Goal: Transaction & Acquisition: Book appointment/travel/reservation

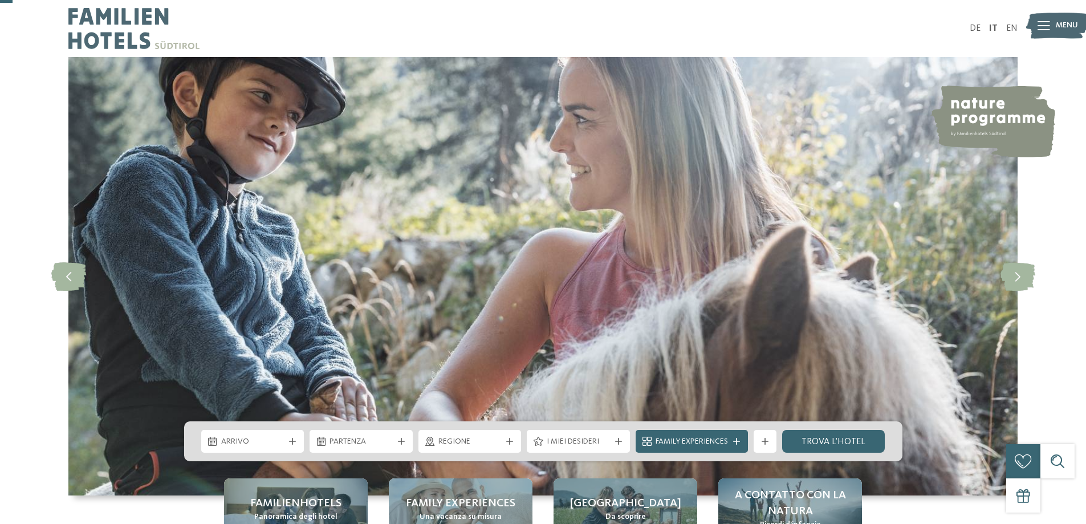
scroll to position [57, 0]
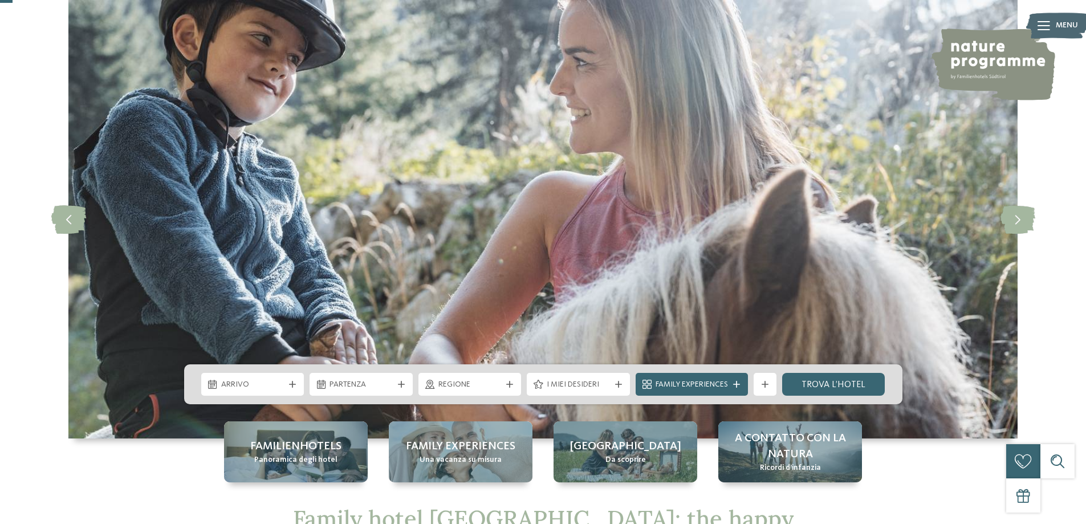
click at [284, 380] on div "Arrivo" at bounding box center [252, 384] width 69 height 13
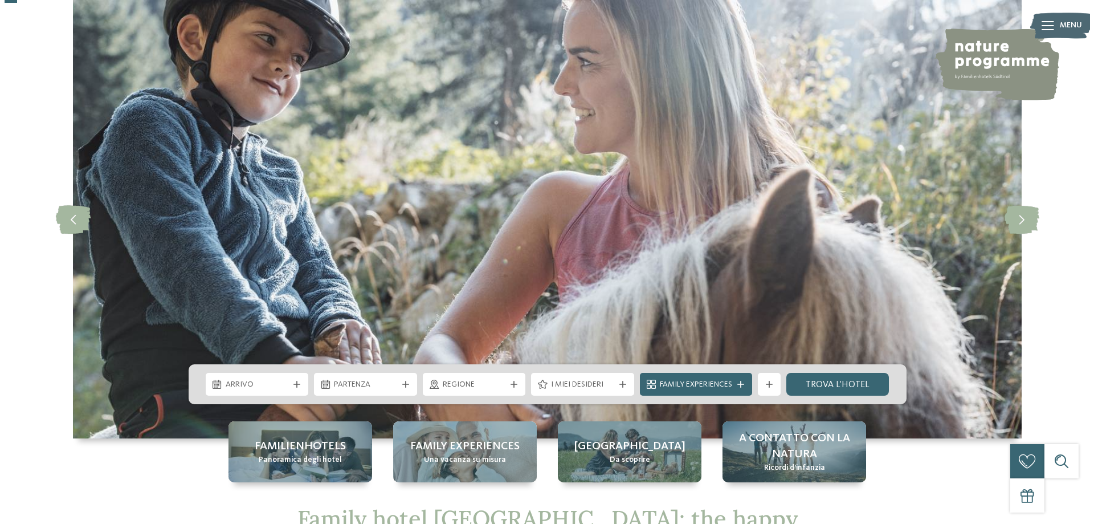
scroll to position [0, 0]
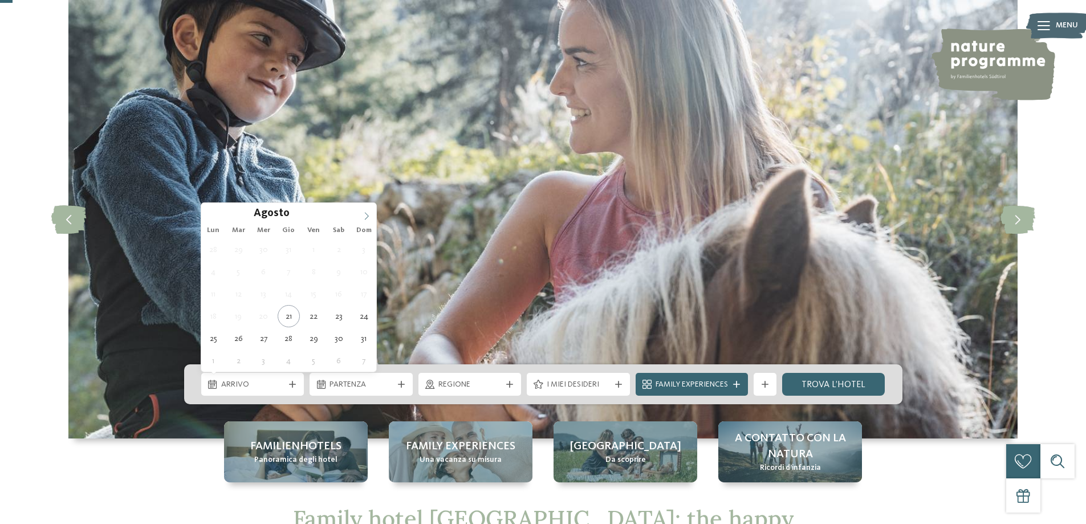
click at [364, 213] on icon at bounding box center [366, 216] width 8 height 8
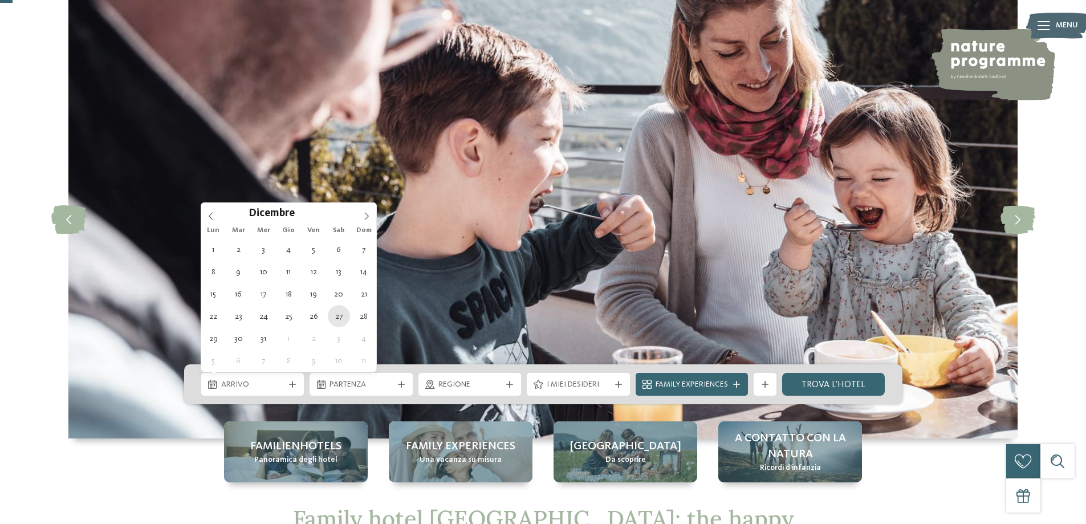
type div "27.12.2025"
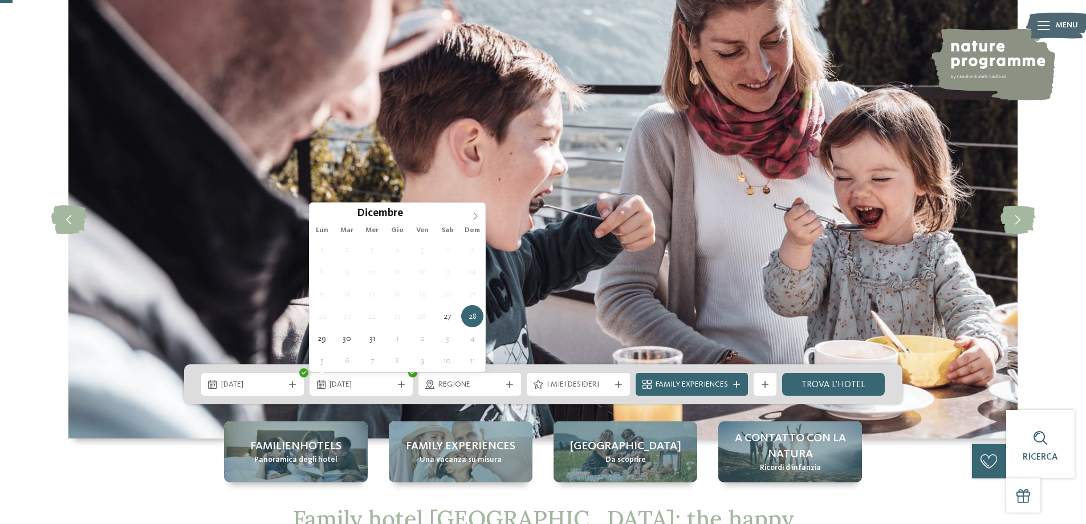
type input "****"
click at [476, 213] on icon at bounding box center [475, 216] width 8 height 8
type div "03.01.2026"
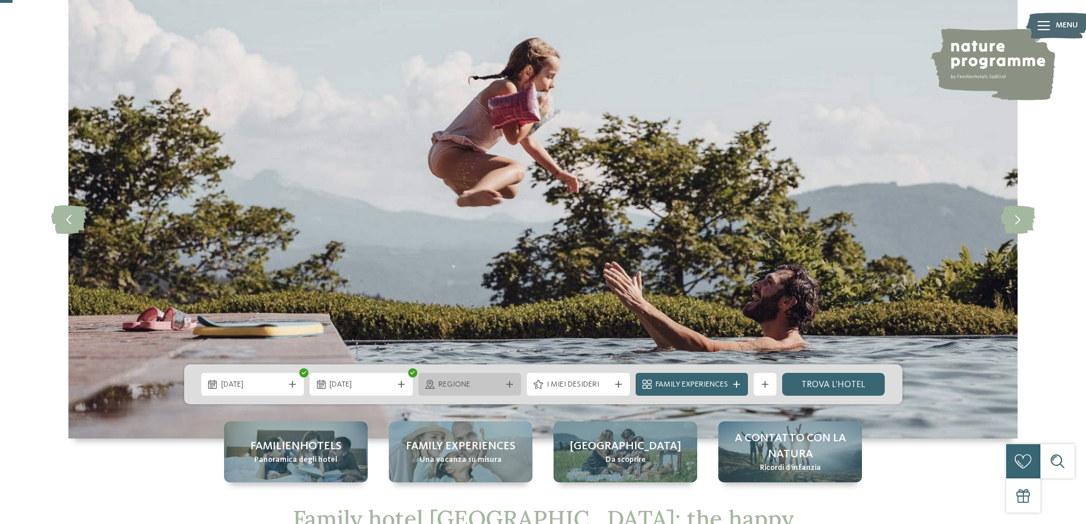
click at [459, 378] on div "Regione" at bounding box center [469, 384] width 69 height 13
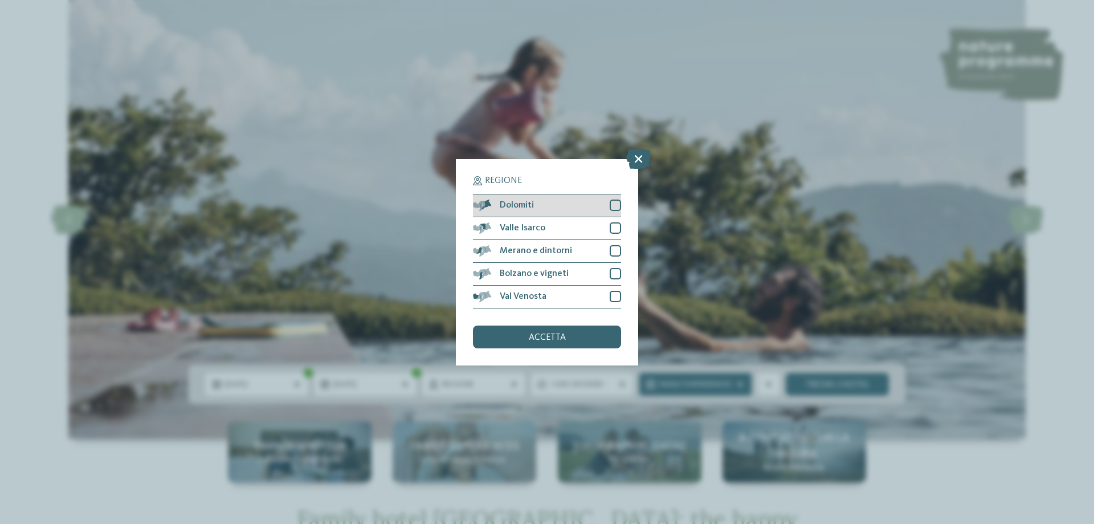
click at [615, 205] on div at bounding box center [615, 204] width 11 height 11
click at [594, 338] on div "accetta" at bounding box center [547, 336] width 148 height 23
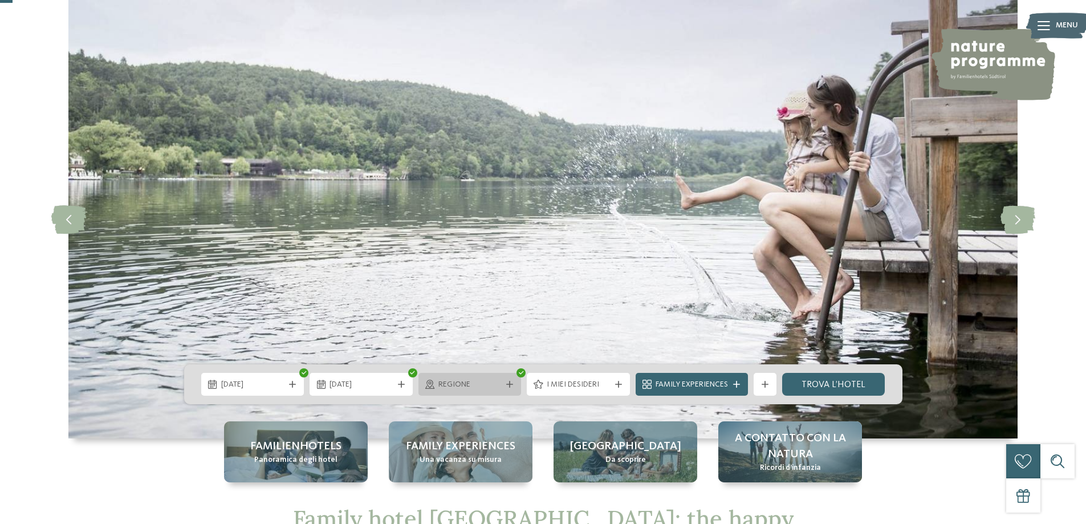
click at [482, 383] on span "Regione" at bounding box center [469, 384] width 63 height 11
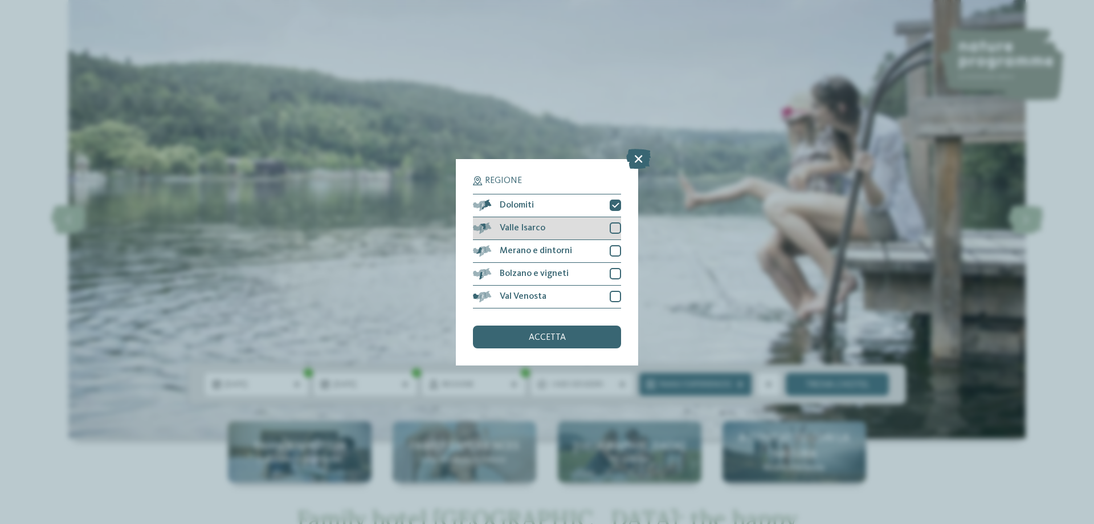
click at [618, 233] on div at bounding box center [615, 227] width 11 height 11
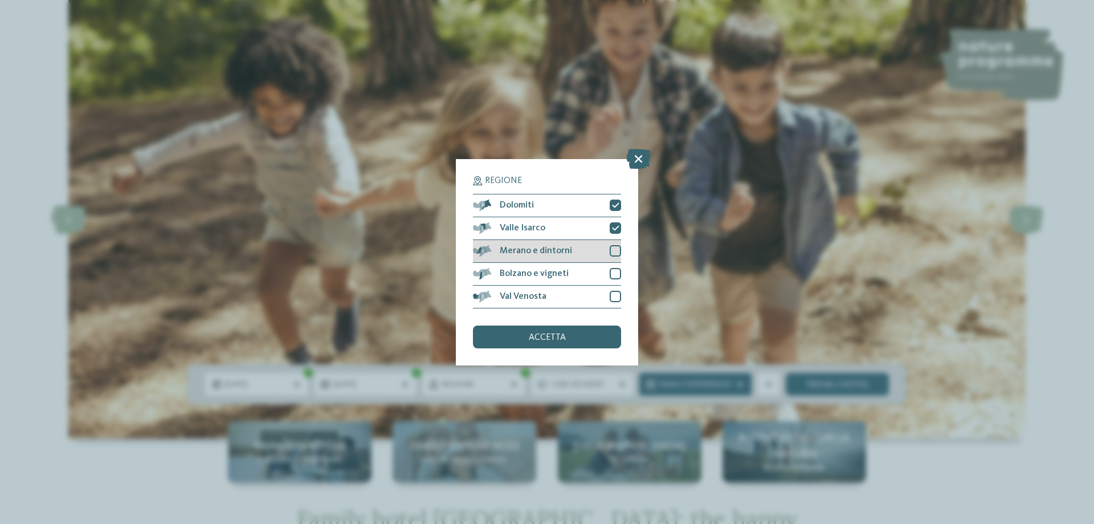
click at [617, 254] on div at bounding box center [615, 250] width 11 height 11
click at [618, 276] on div at bounding box center [615, 273] width 11 height 11
click at [617, 295] on div at bounding box center [615, 296] width 11 height 11
click at [581, 333] on div "accetta" at bounding box center [547, 336] width 148 height 23
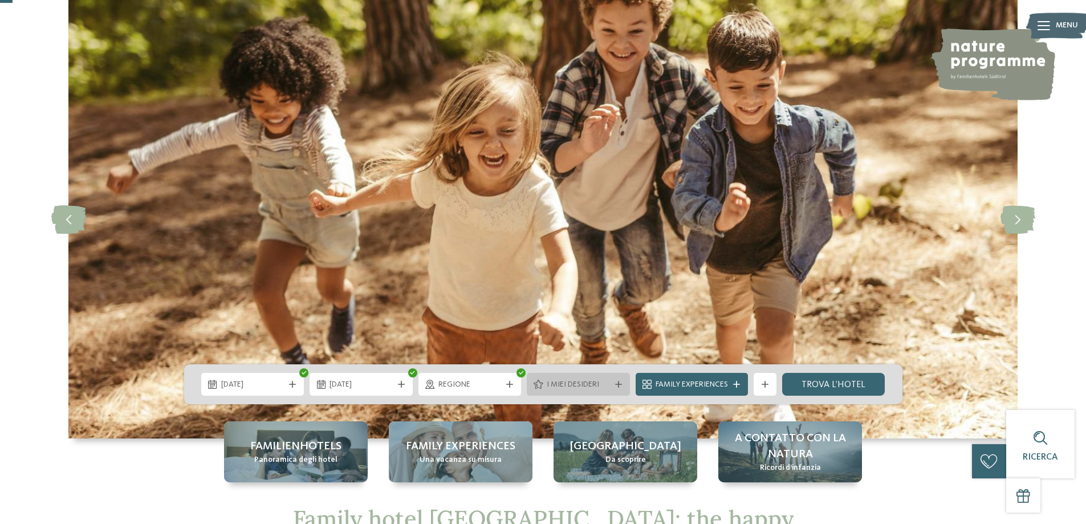
click at [587, 390] on span "I miei desideri" at bounding box center [578, 384] width 63 height 11
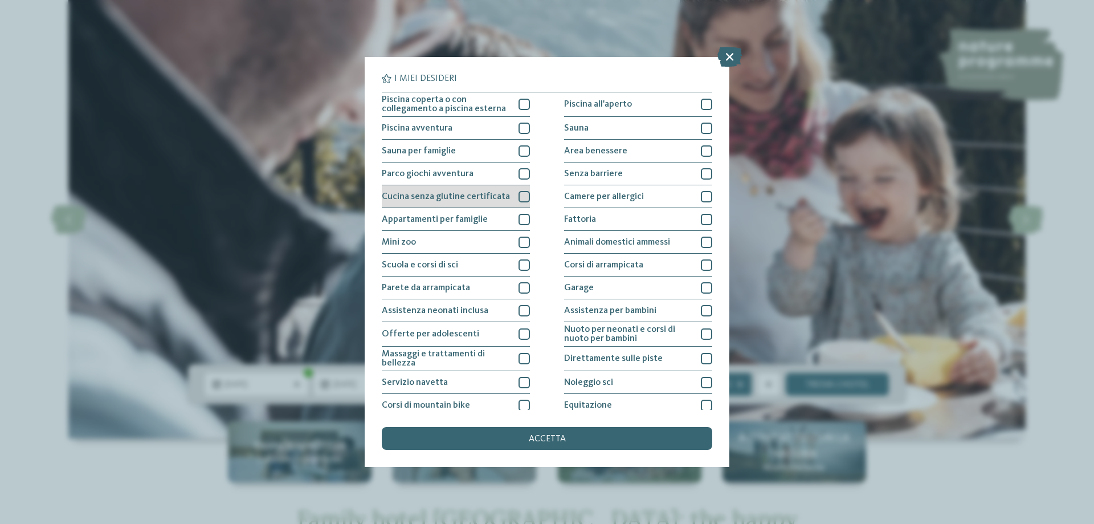
click at [484, 197] on span "Cucina senza glutine certificata" at bounding box center [446, 196] width 128 height 9
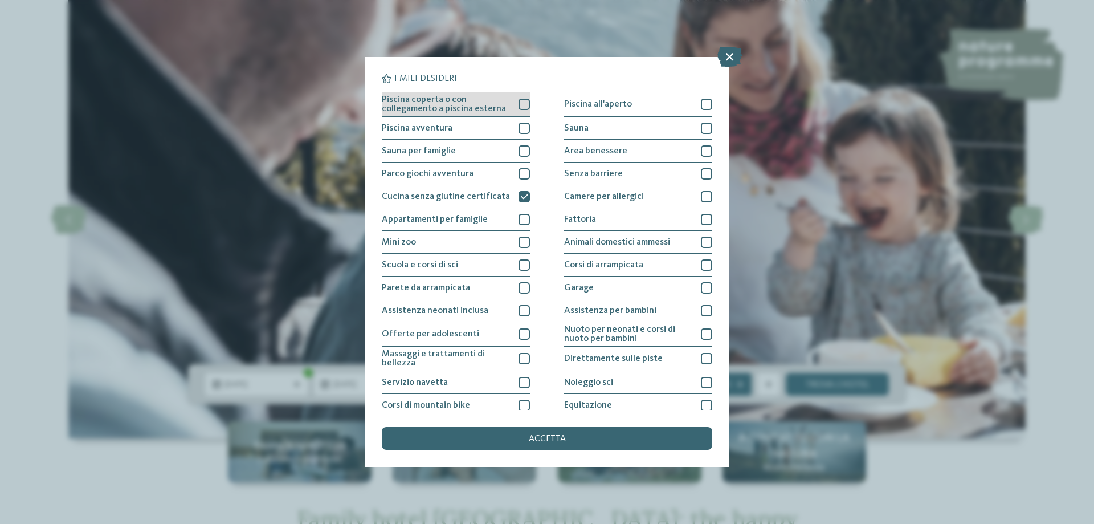
click at [492, 105] on span "Piscina coperta o con collegamento a piscina esterna" at bounding box center [446, 104] width 128 height 18
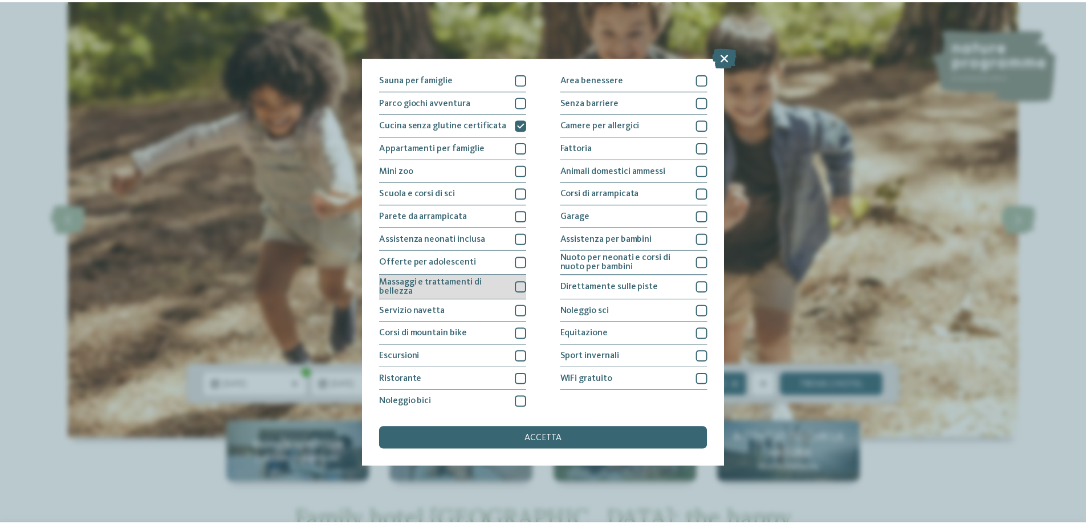
scroll to position [75, 0]
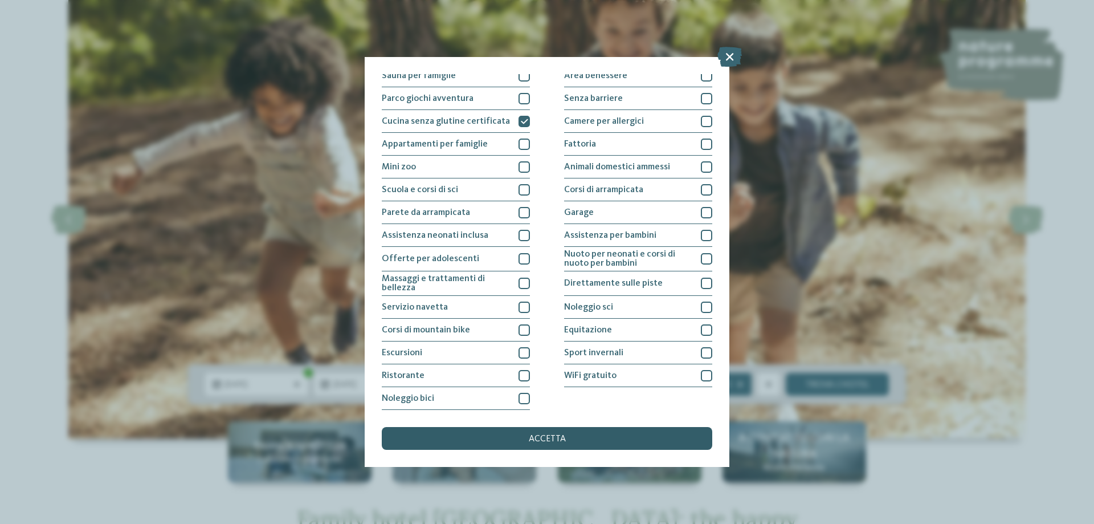
click at [532, 434] on div "accetta" at bounding box center [547, 438] width 331 height 23
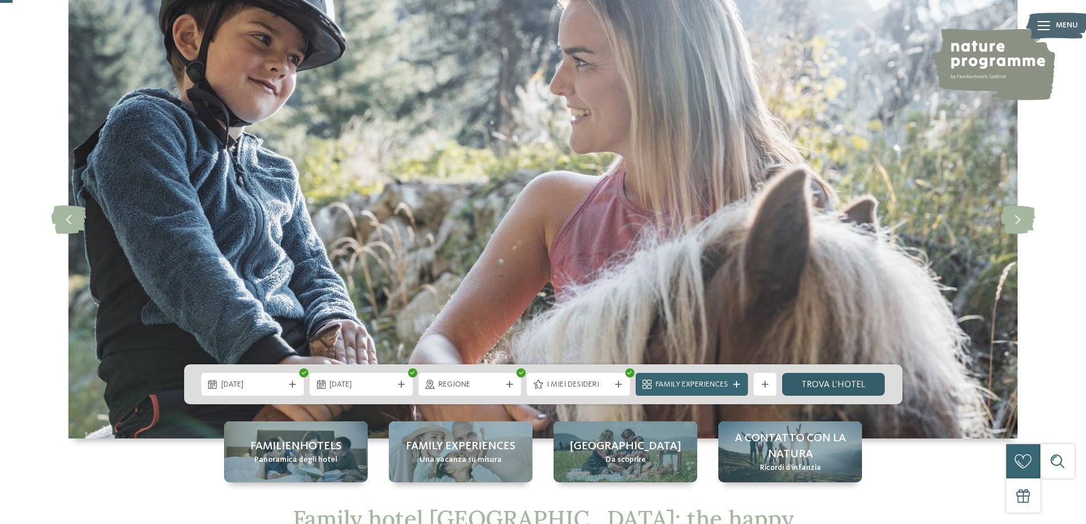
click at [854, 378] on link "trova l’hotel" at bounding box center [833, 384] width 103 height 23
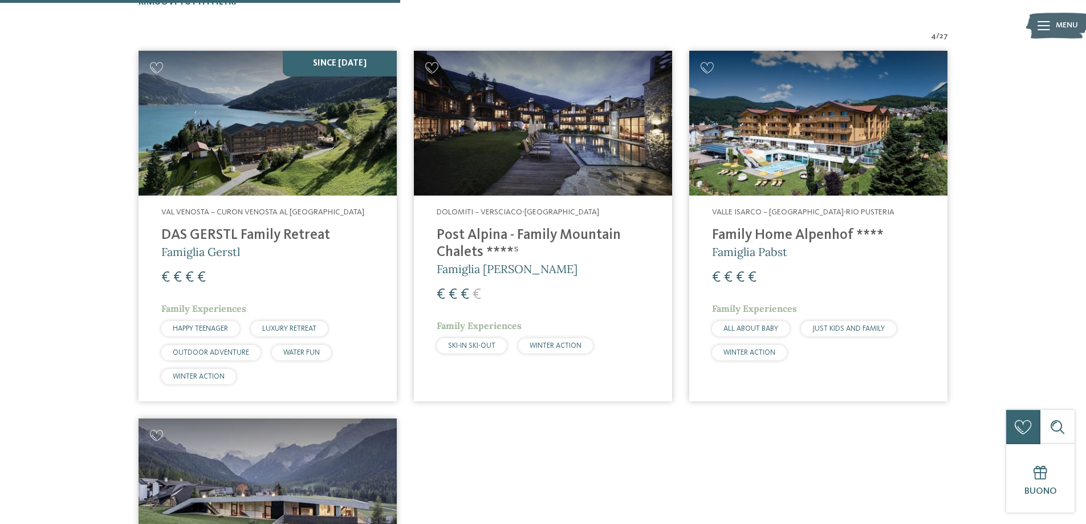
scroll to position [402, 0]
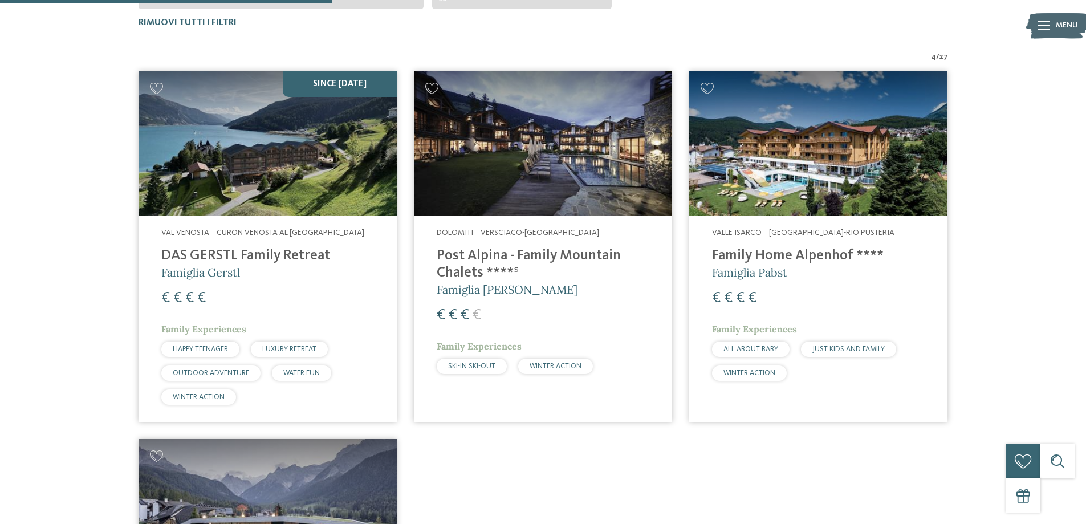
click at [499, 251] on h4 "Post Alpina - Family Mountain Chalets ****ˢ" at bounding box center [543, 264] width 213 height 34
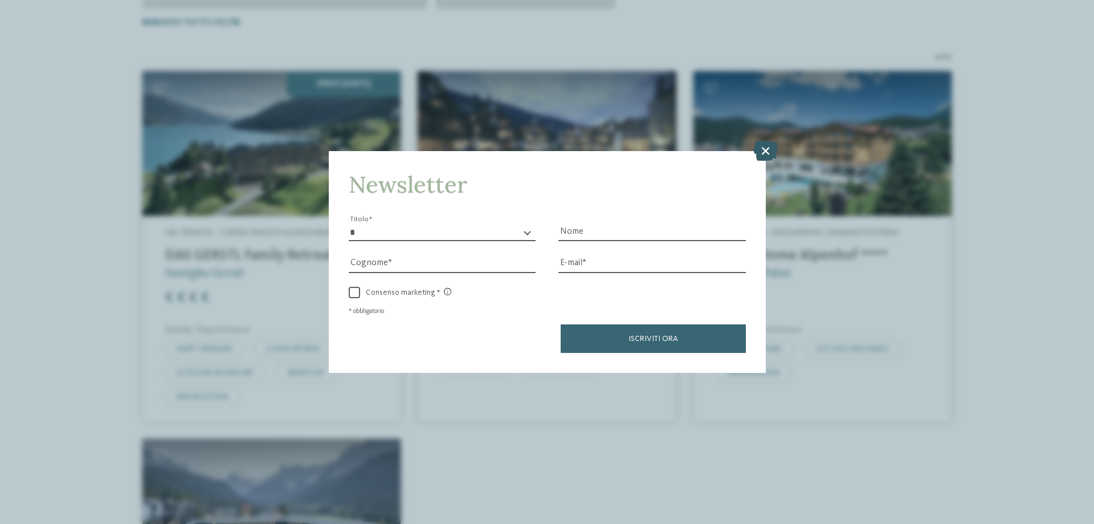
click at [762, 148] on icon at bounding box center [765, 151] width 25 height 20
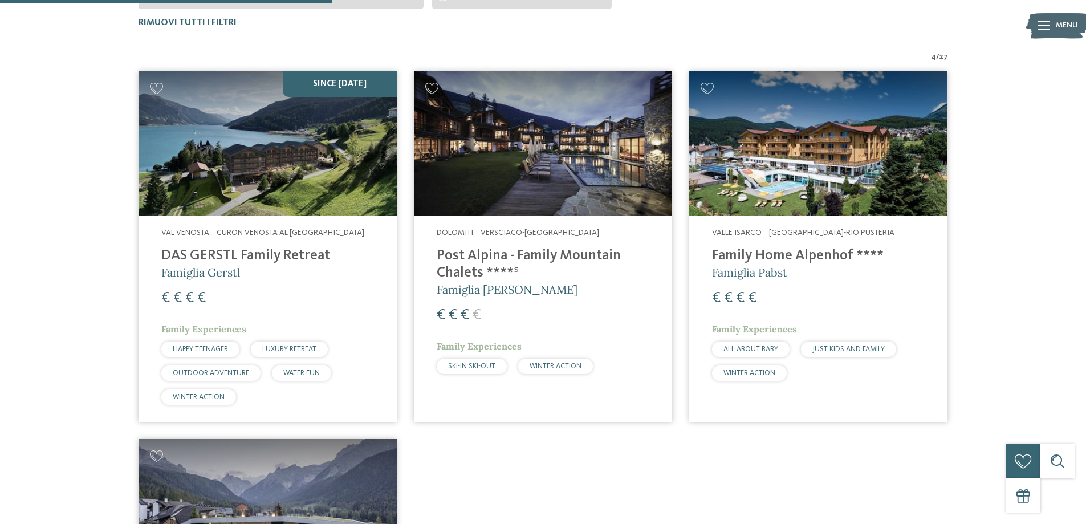
click at [314, 372] on span "WATER FUN" at bounding box center [301, 372] width 36 height 7
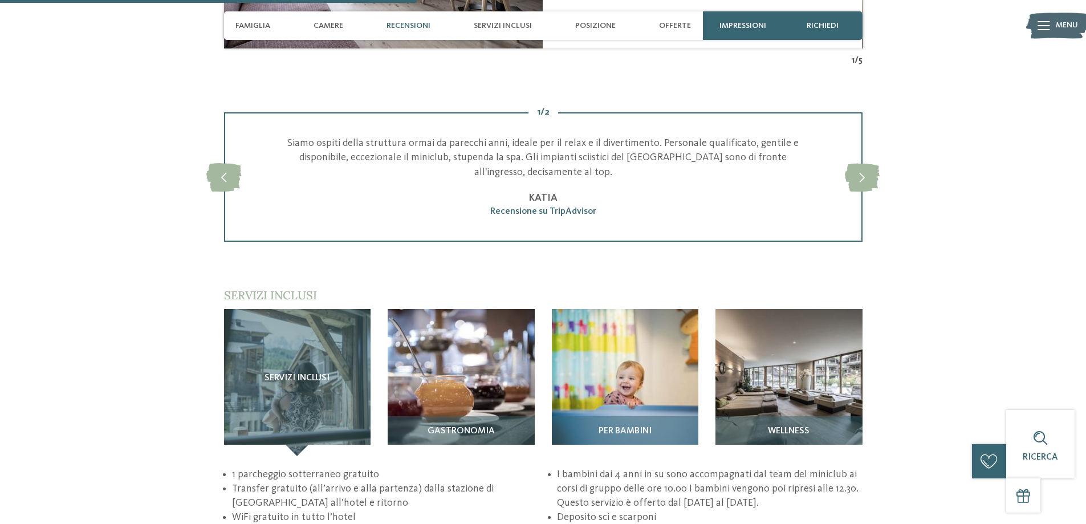
scroll to position [1539, 0]
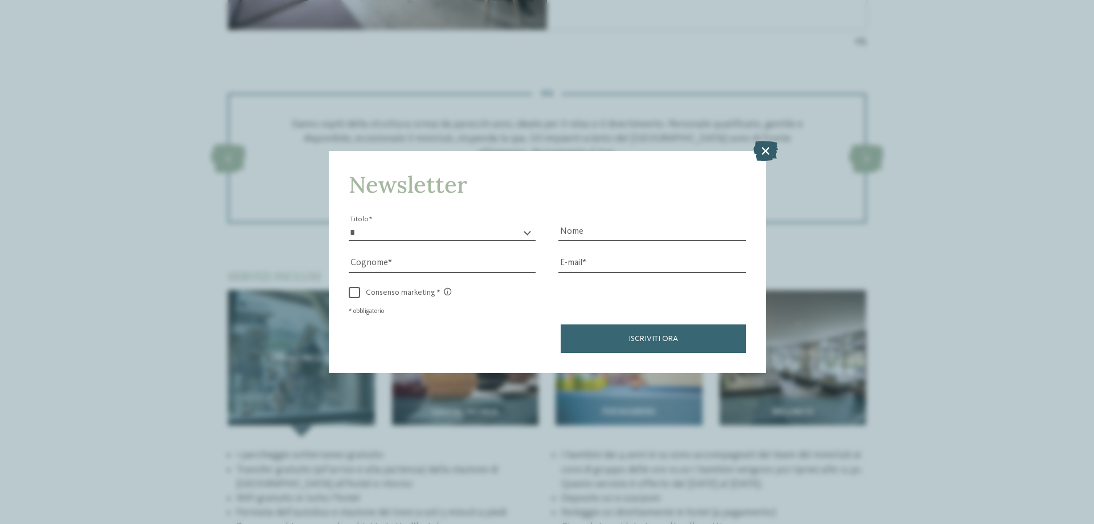
click at [763, 146] on icon at bounding box center [765, 151] width 25 height 20
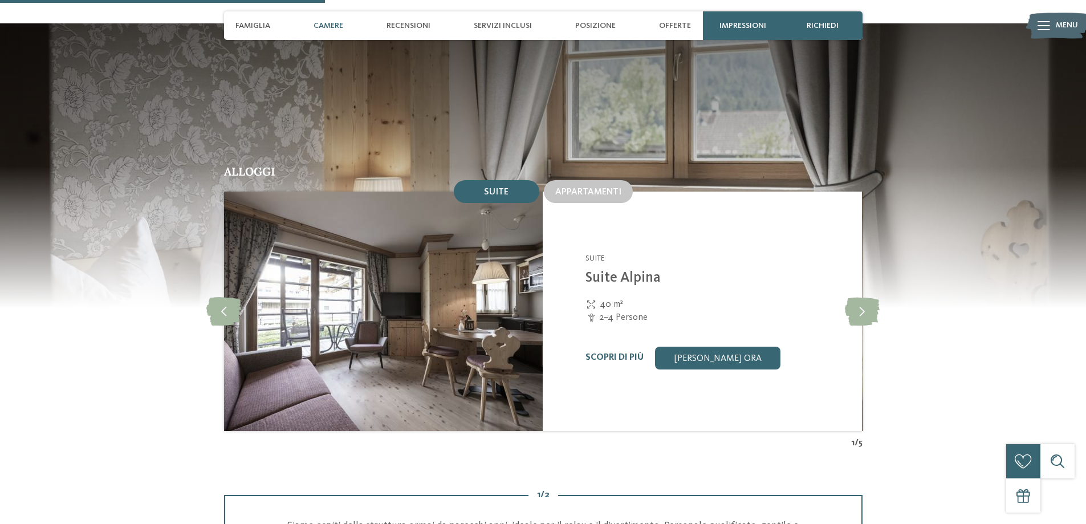
scroll to position [1083, 0]
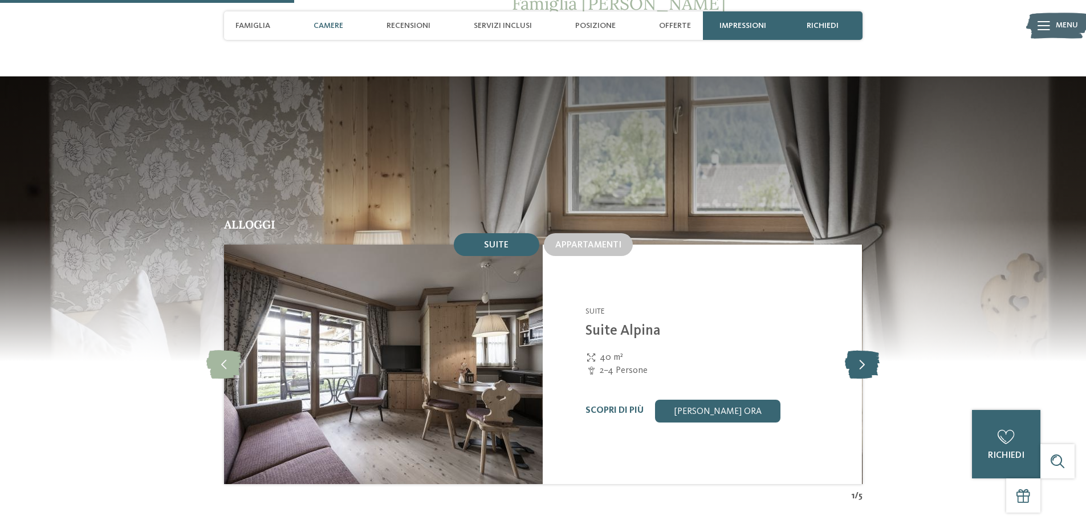
click at [869, 350] on icon at bounding box center [862, 364] width 35 height 28
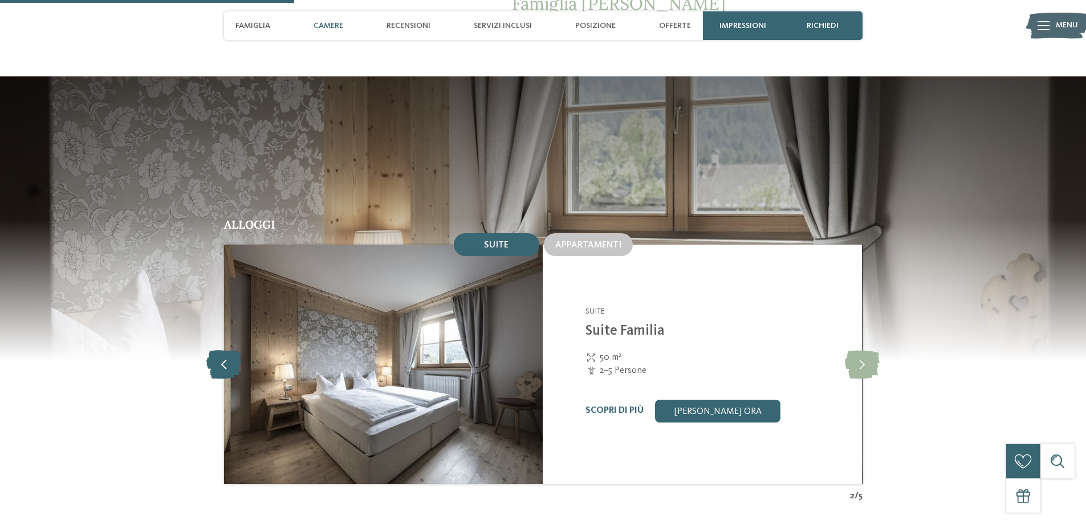
click at [224, 350] on icon at bounding box center [223, 364] width 35 height 28
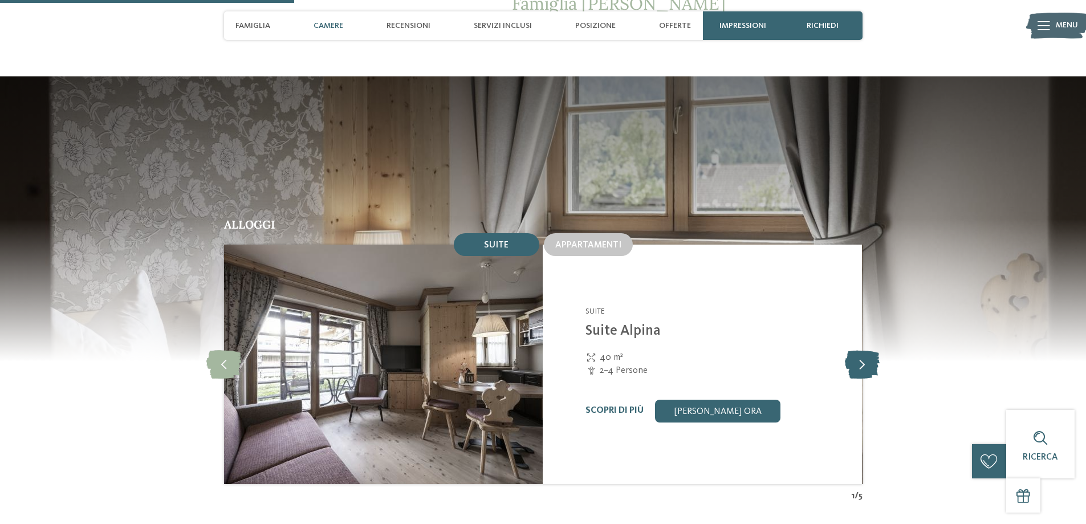
click at [856, 350] on icon at bounding box center [862, 364] width 35 height 28
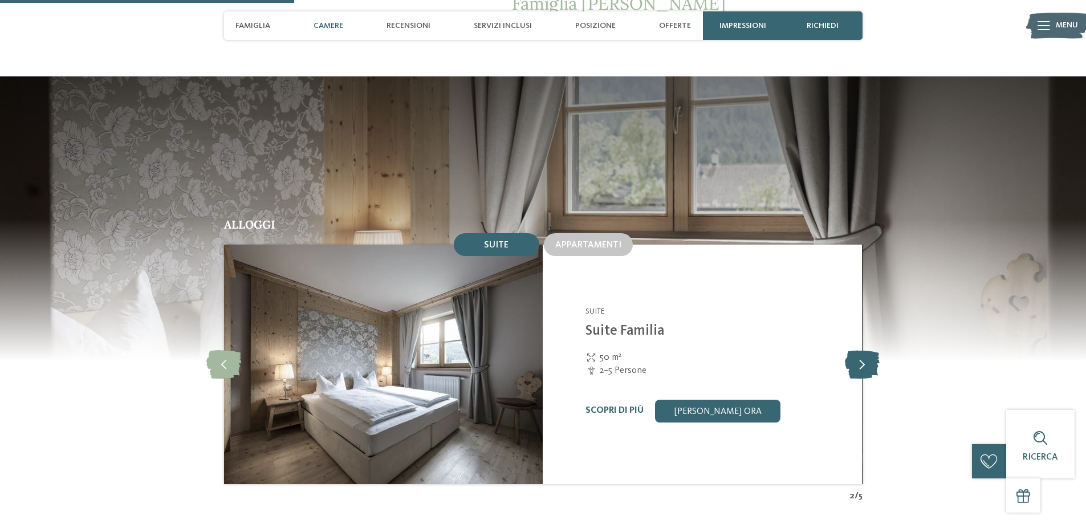
click at [856, 350] on icon at bounding box center [862, 364] width 35 height 28
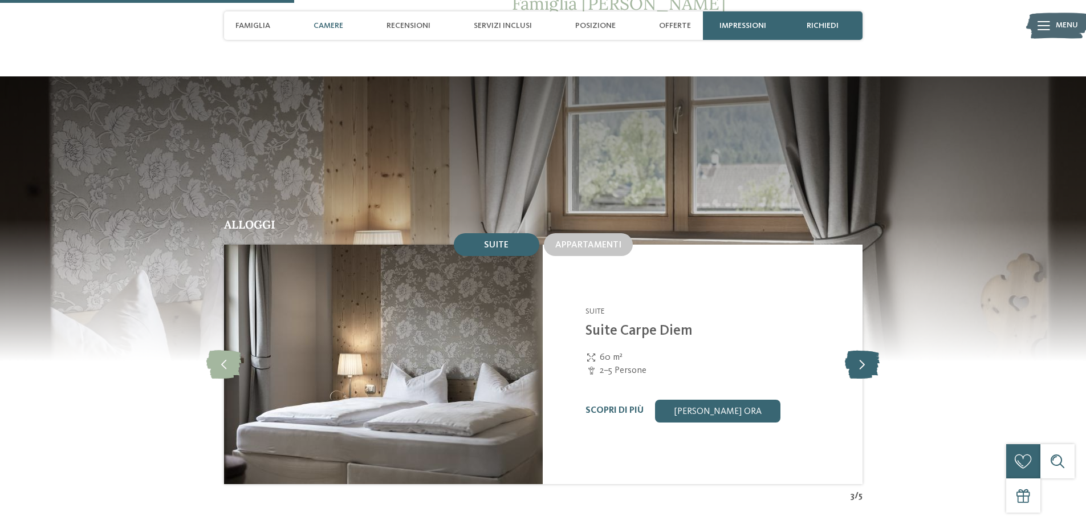
click at [856, 350] on icon at bounding box center [862, 364] width 35 height 28
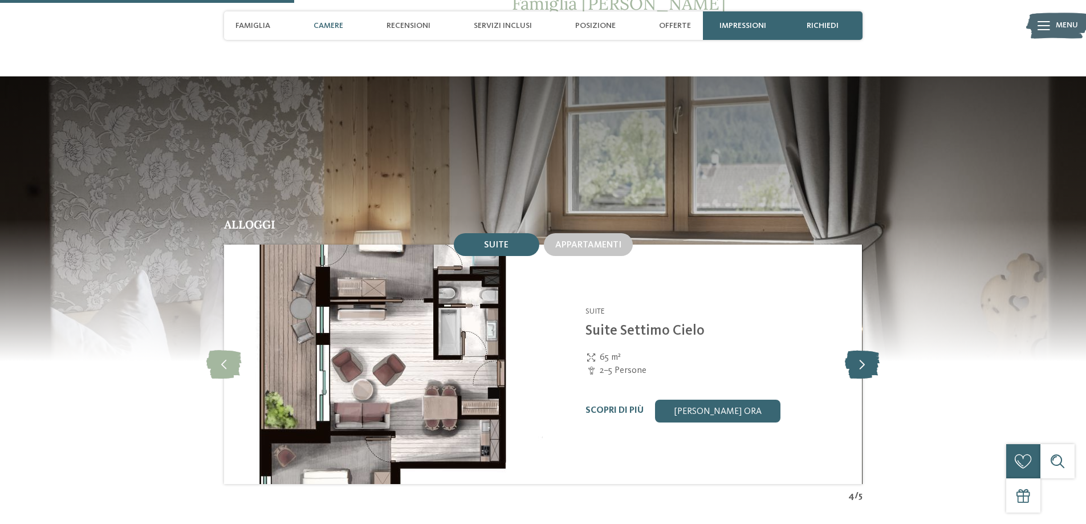
click at [856, 350] on icon at bounding box center [862, 364] width 35 height 28
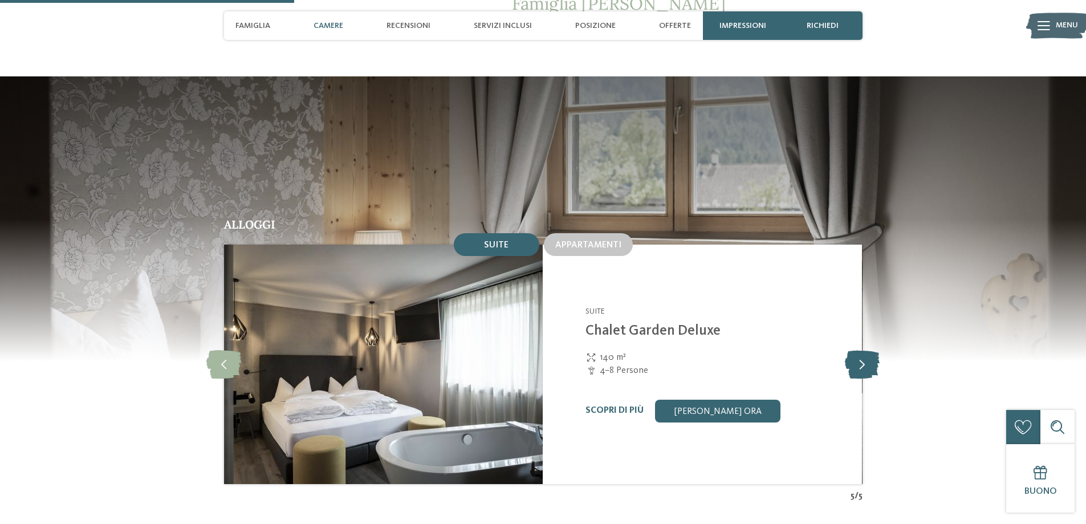
click at [855, 350] on icon at bounding box center [862, 364] width 35 height 28
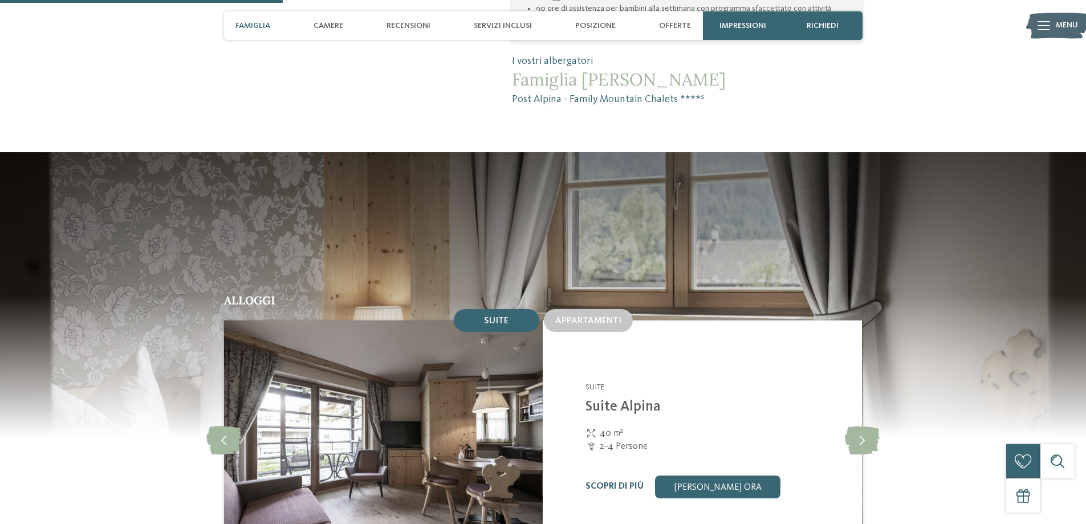
scroll to position [969, 0]
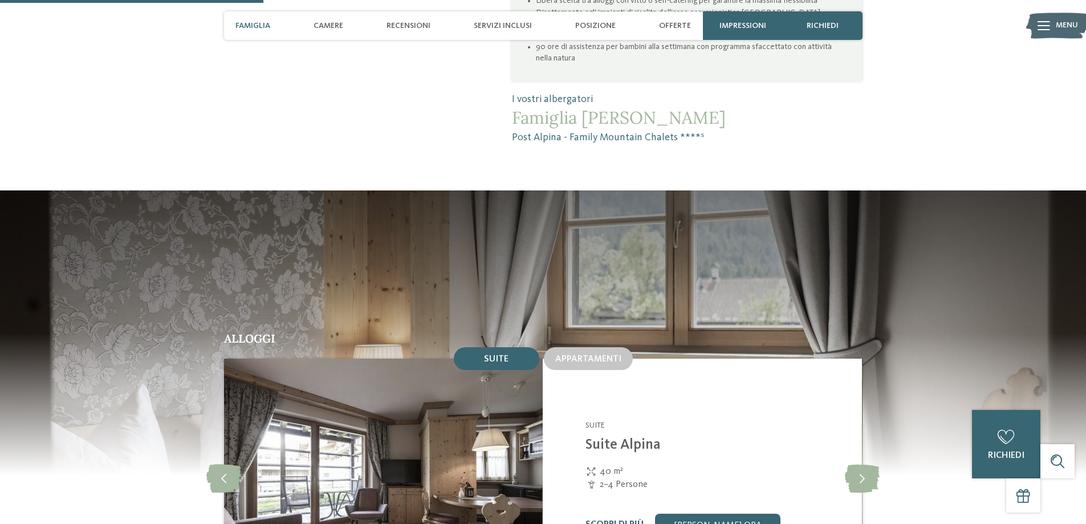
click at [248, 26] on span "Famiglia" at bounding box center [252, 26] width 35 height 10
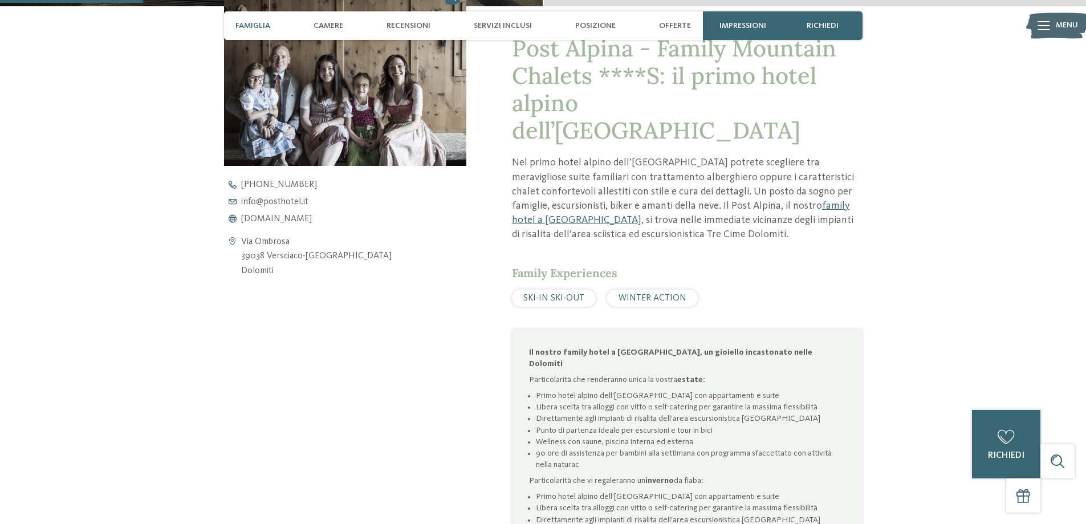
scroll to position [405, 0]
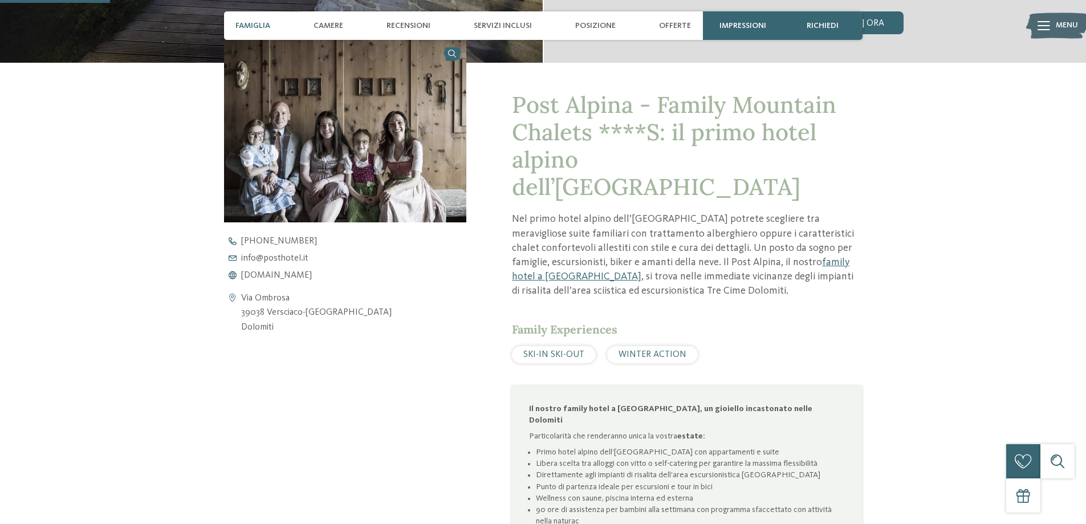
click at [630, 350] on span "WINTER ACTION" at bounding box center [652, 354] width 68 height 9
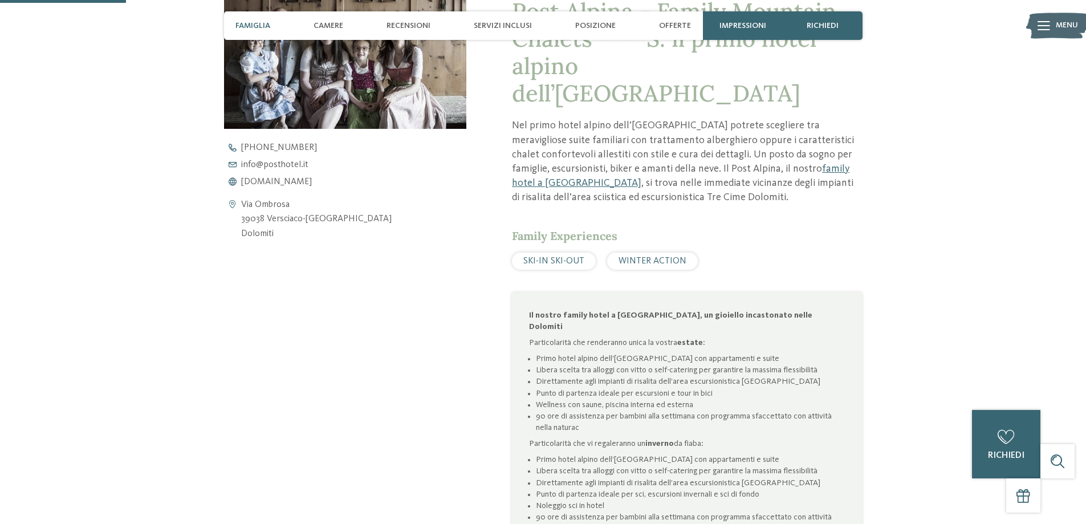
scroll to position [519, 0]
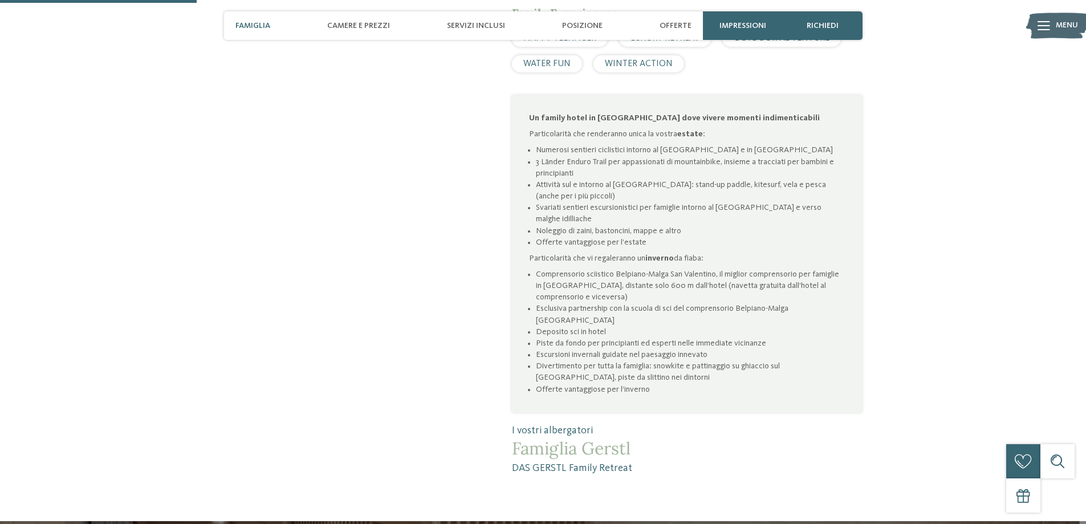
scroll to position [684, 0]
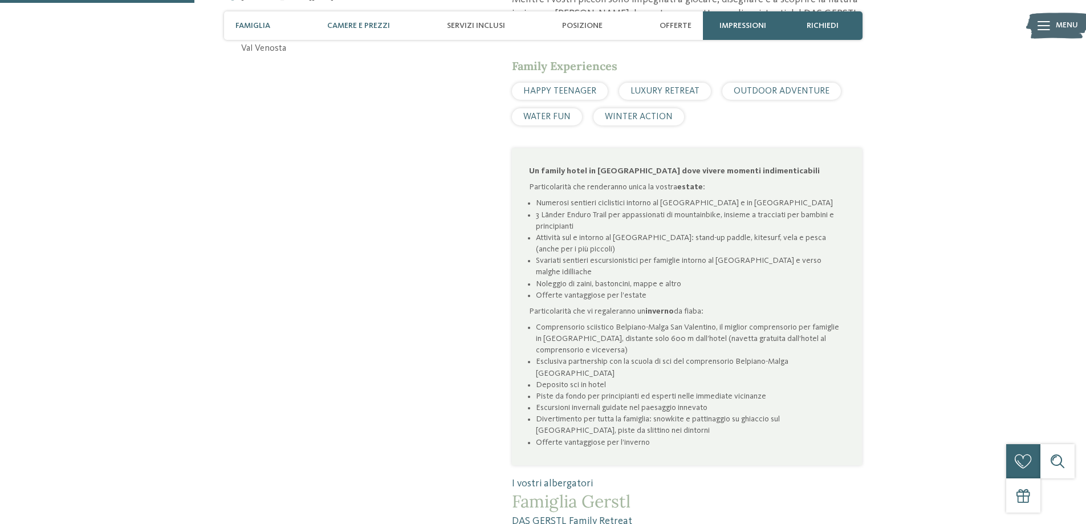
click at [357, 25] on span "Camere e prezzi" at bounding box center [358, 26] width 63 height 10
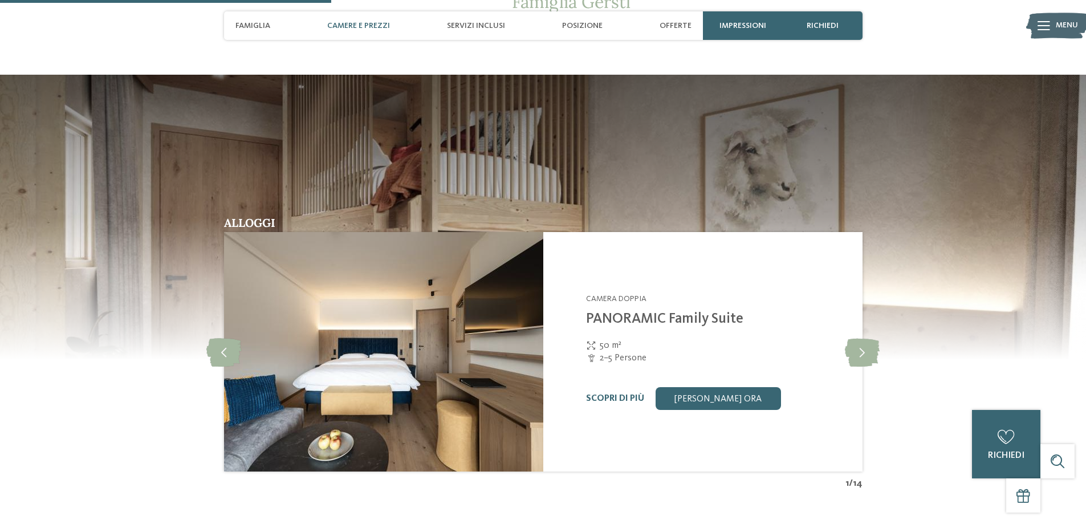
scroll to position [1184, 0]
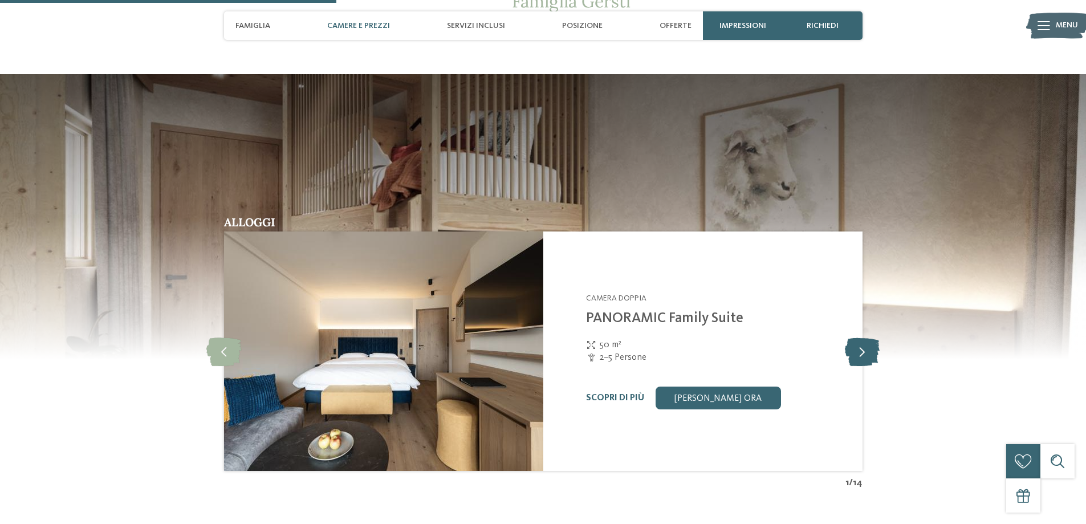
click at [856, 339] on icon at bounding box center [862, 351] width 35 height 28
click at [855, 339] on icon at bounding box center [862, 351] width 35 height 28
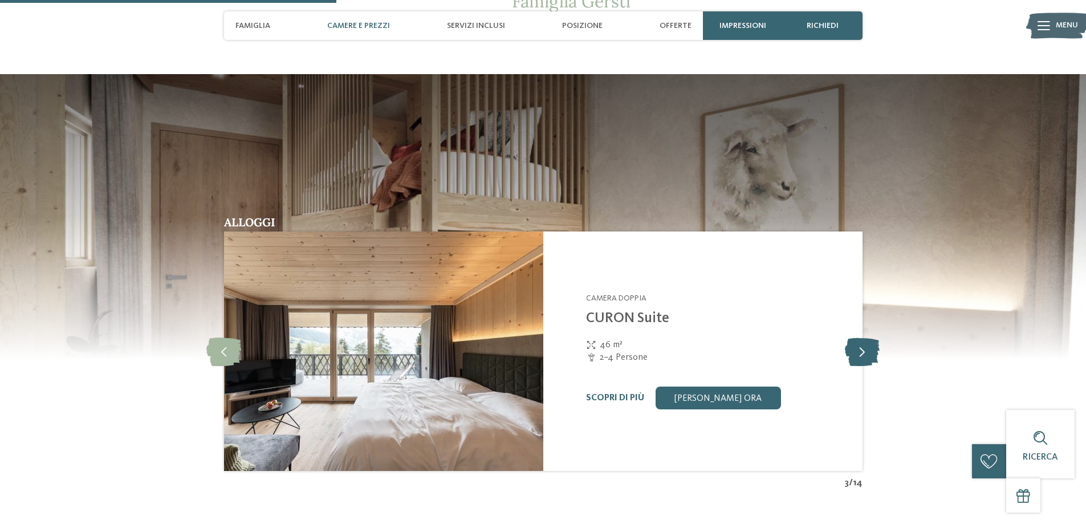
click at [855, 339] on icon at bounding box center [862, 351] width 35 height 28
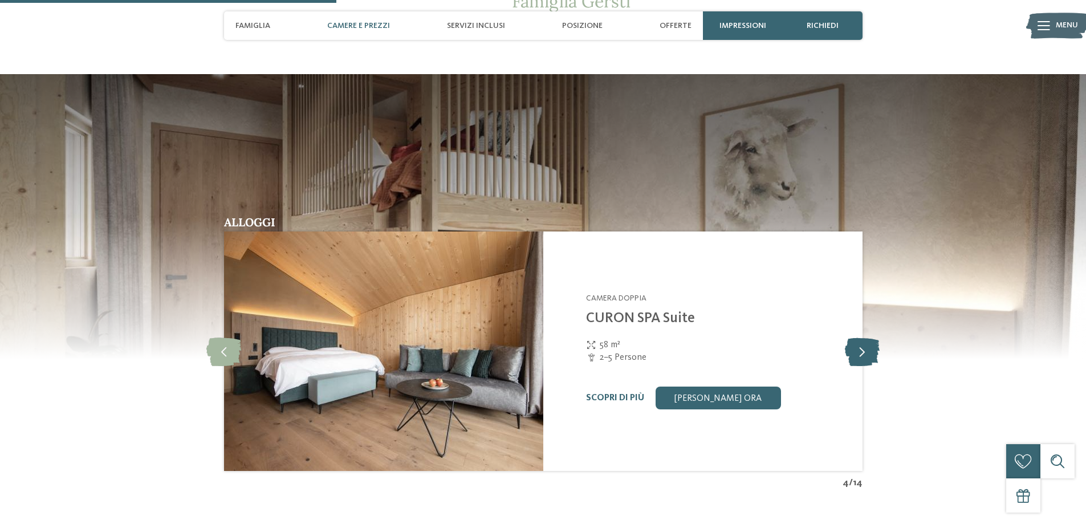
click at [855, 339] on icon at bounding box center [862, 351] width 35 height 28
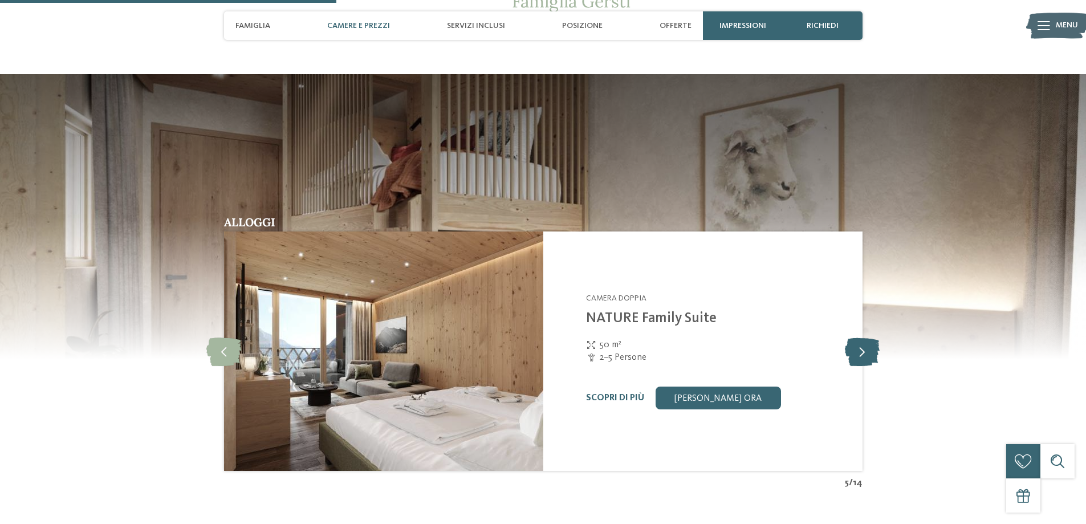
click at [855, 339] on icon at bounding box center [862, 351] width 35 height 28
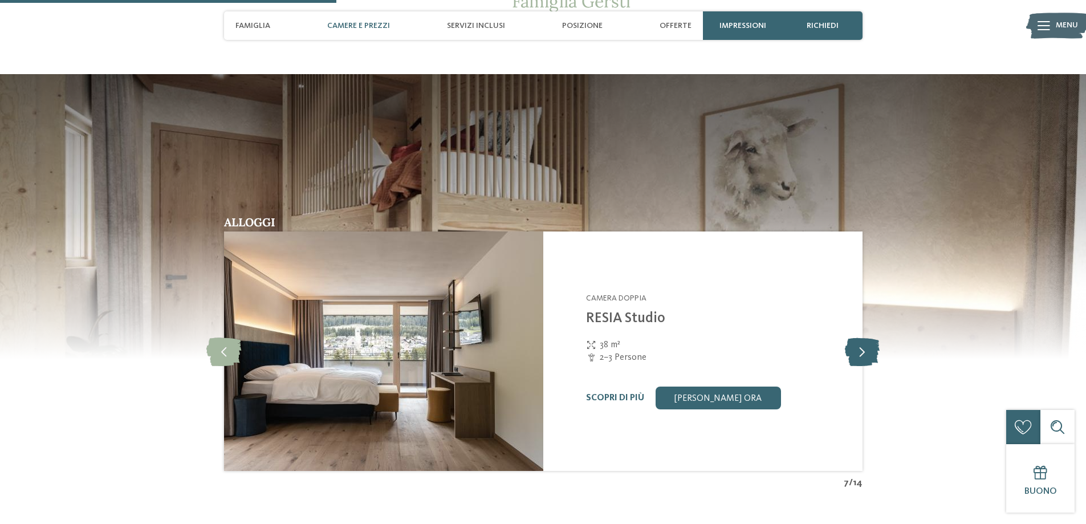
click at [855, 339] on icon at bounding box center [862, 351] width 35 height 28
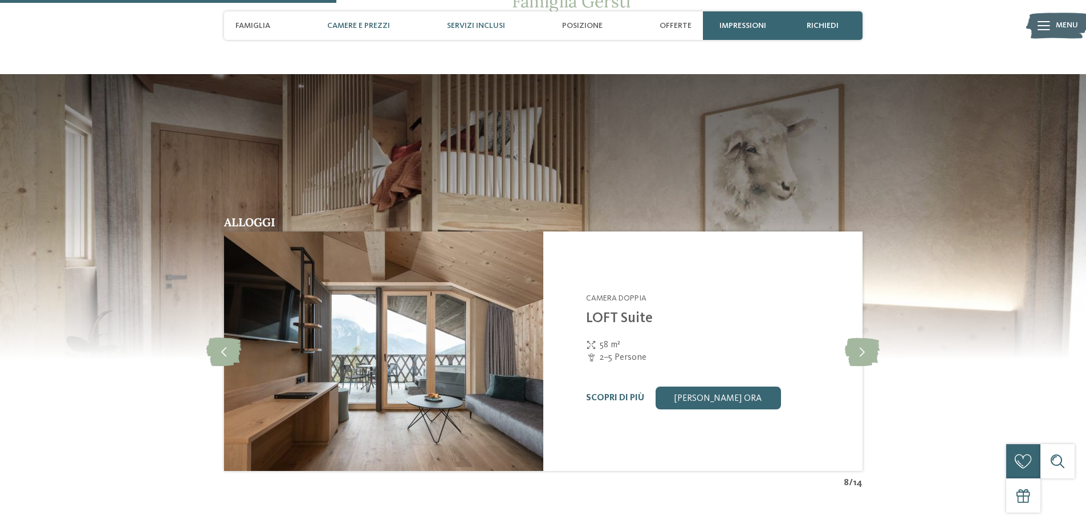
click at [487, 24] on span "Servizi inclusi" at bounding box center [476, 26] width 58 height 10
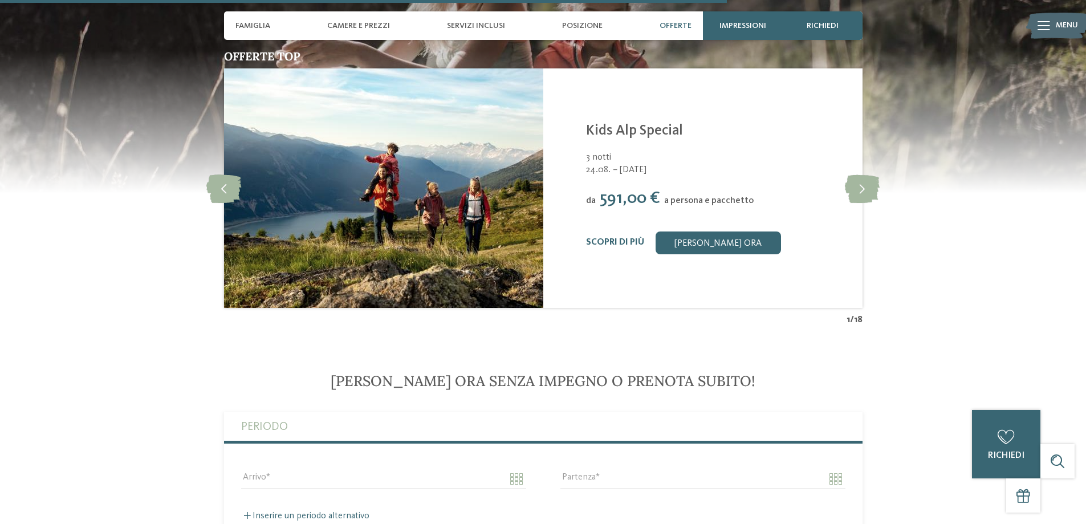
scroll to position [2556, 0]
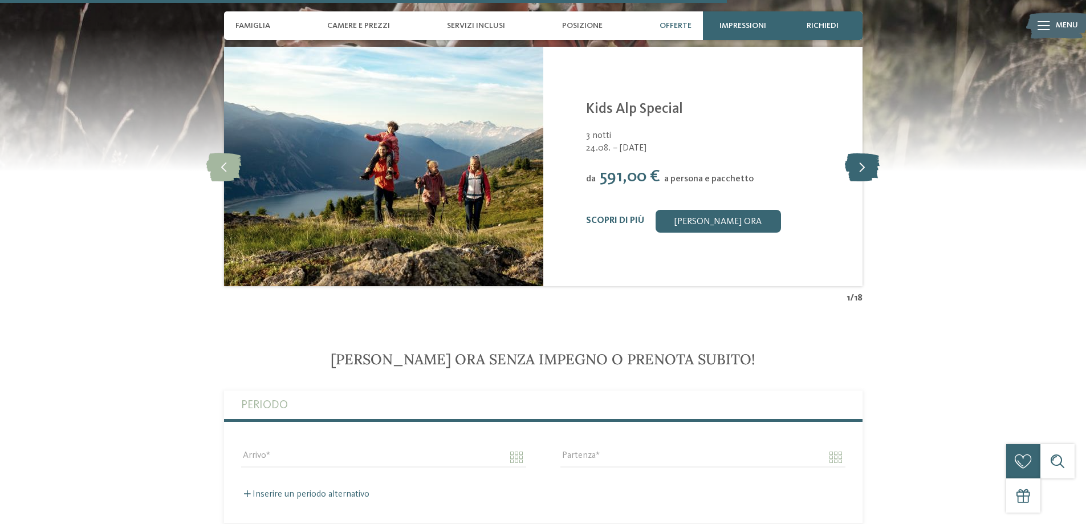
click at [862, 152] on icon at bounding box center [862, 166] width 35 height 28
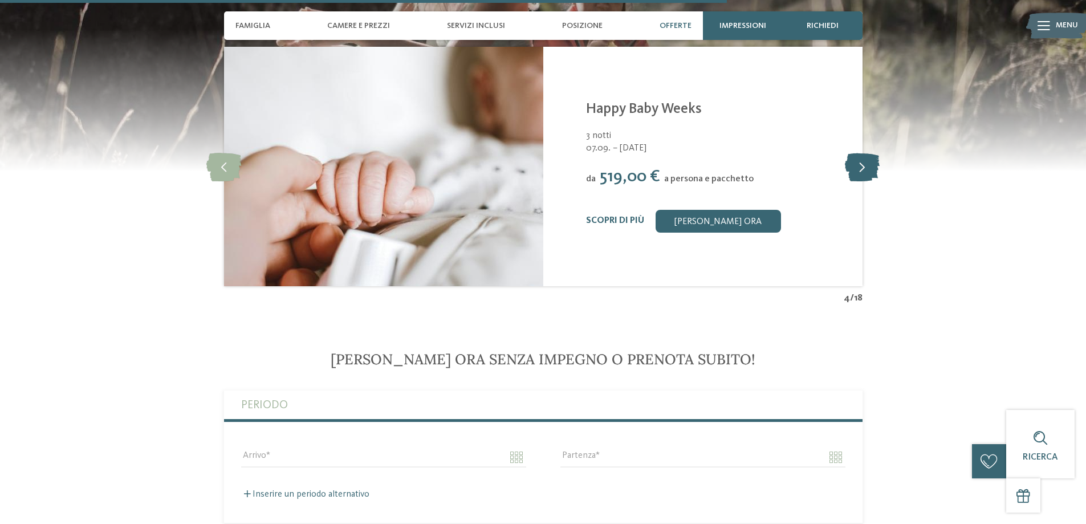
click at [862, 152] on icon at bounding box center [862, 166] width 35 height 28
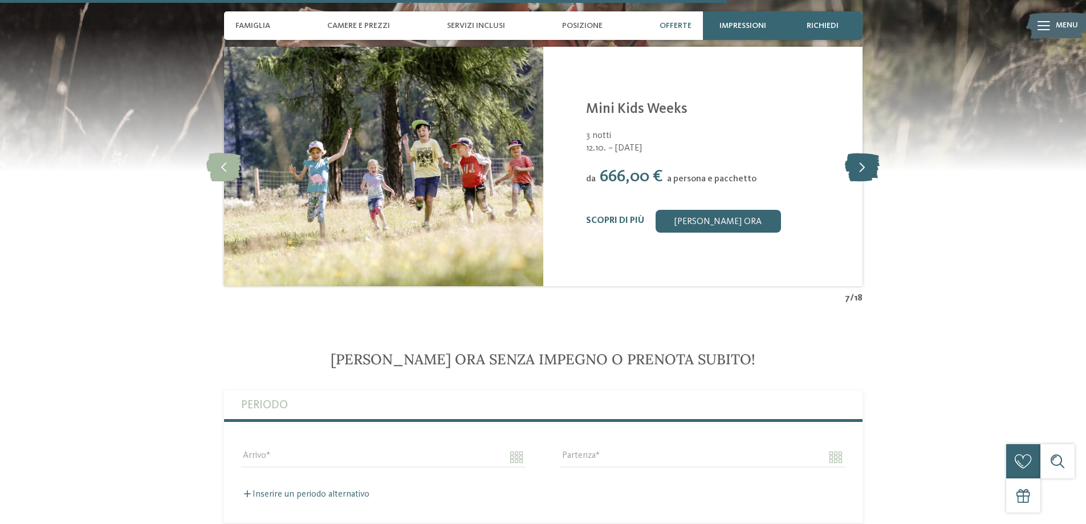
click at [862, 152] on icon at bounding box center [862, 166] width 35 height 28
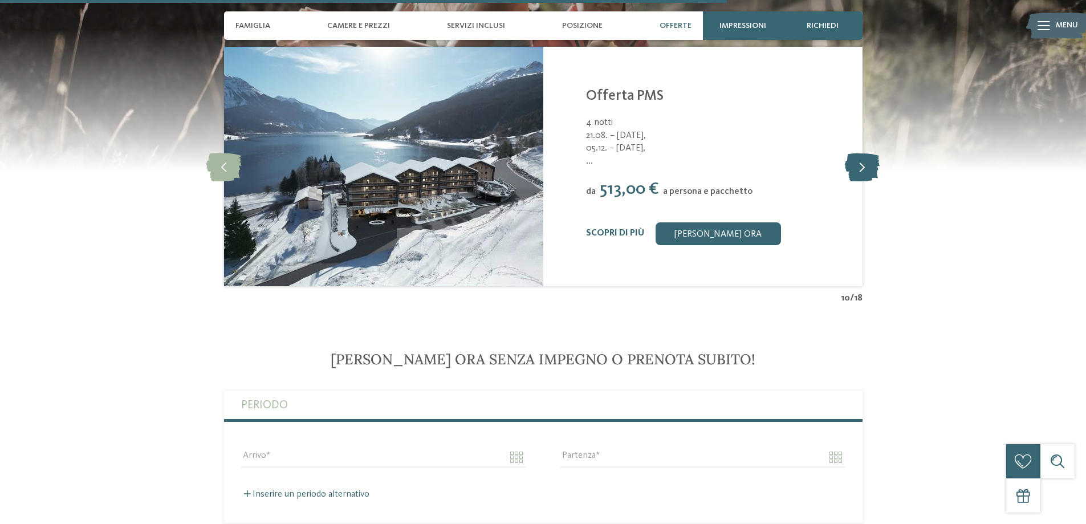
click at [862, 152] on icon at bounding box center [862, 166] width 35 height 28
click at [870, 163] on icon at bounding box center [862, 166] width 35 height 28
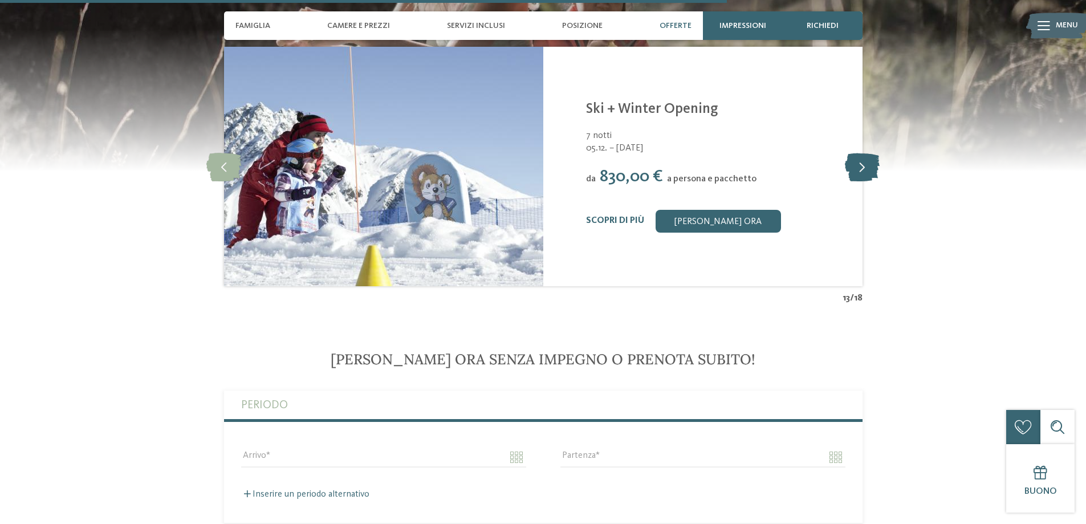
click at [869, 164] on icon at bounding box center [862, 166] width 35 height 28
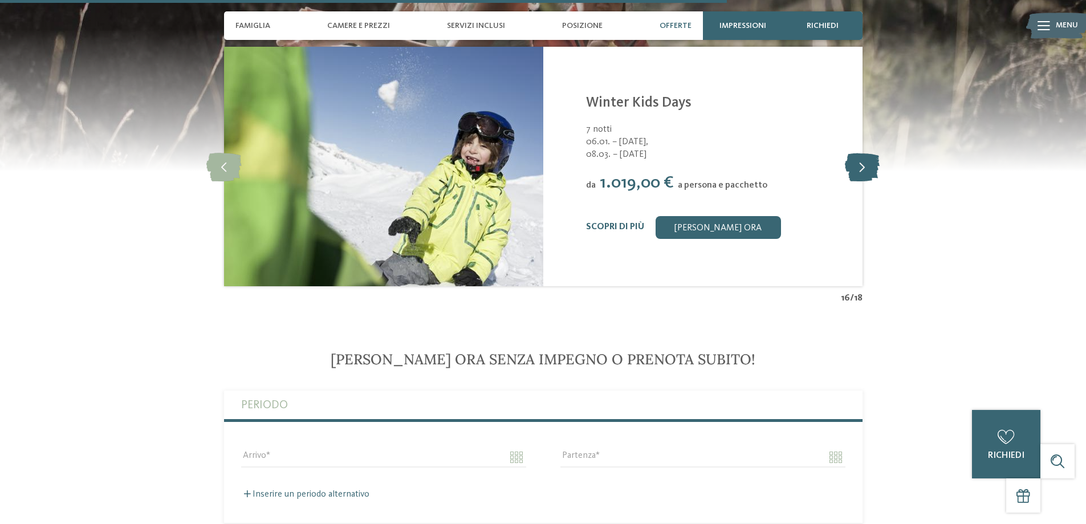
click at [869, 164] on icon at bounding box center [862, 166] width 35 height 28
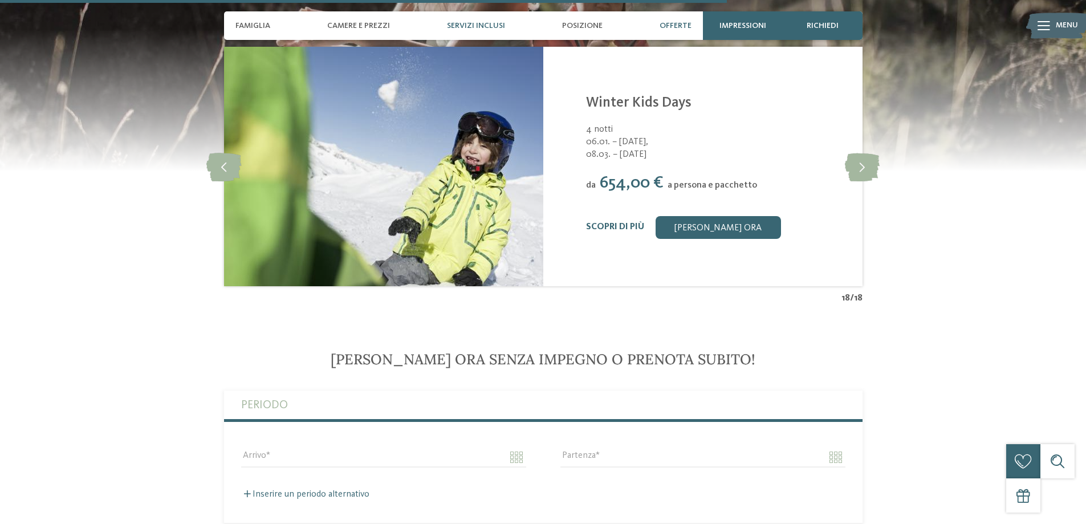
click at [507, 23] on div "Servizi inclusi" at bounding box center [476, 25] width 70 height 28
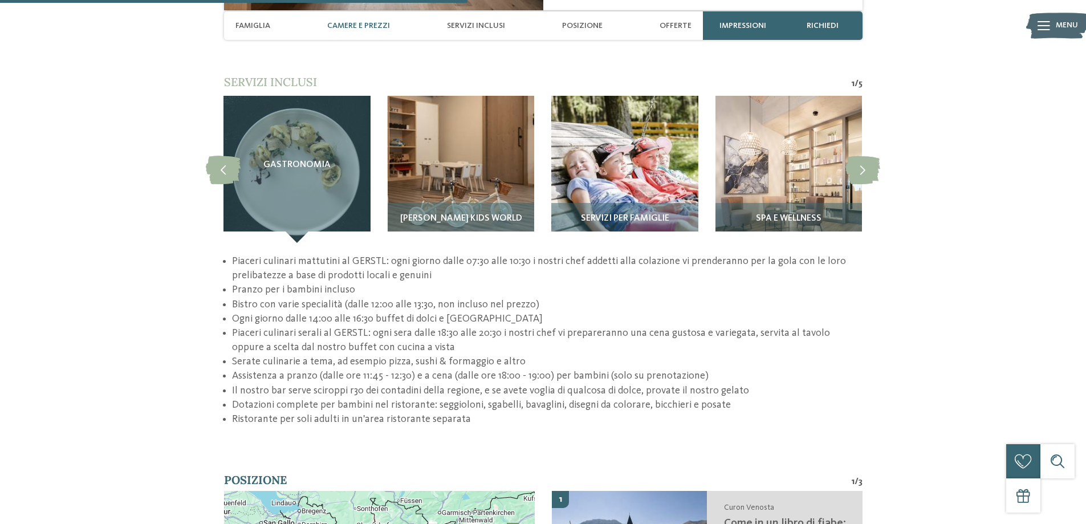
click at [385, 23] on span "Camere e prezzi" at bounding box center [358, 26] width 63 height 10
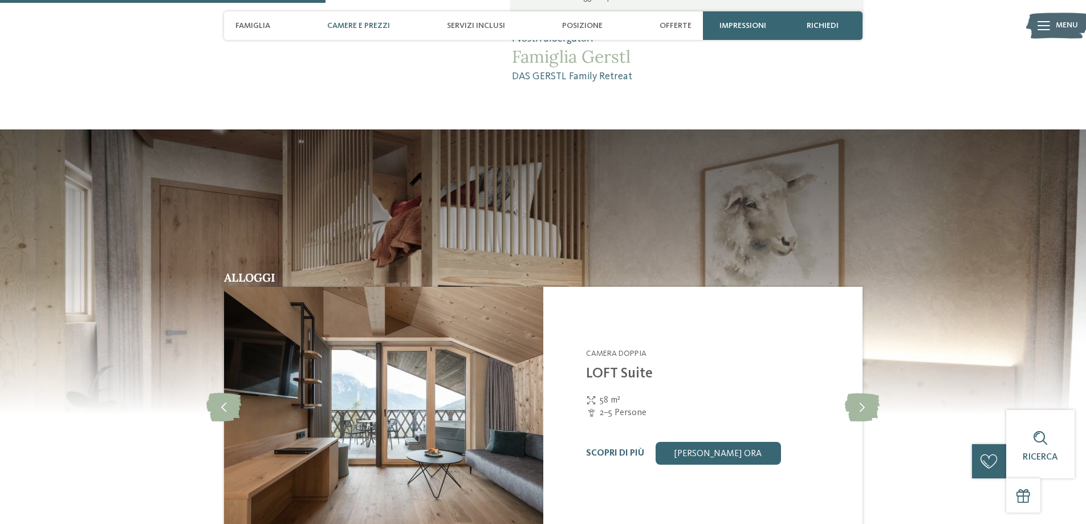
scroll to position [1127, 0]
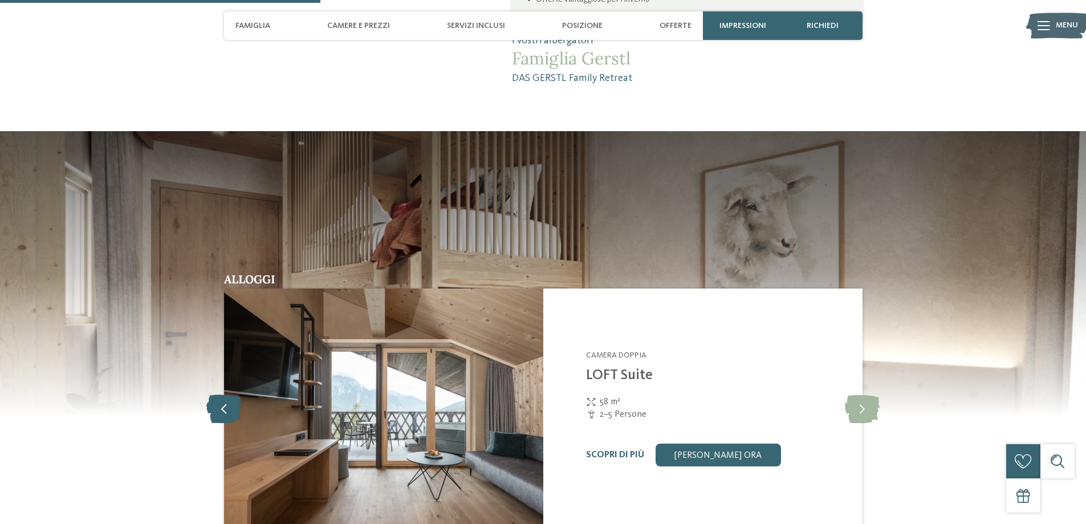
click at [214, 394] on icon at bounding box center [223, 408] width 35 height 28
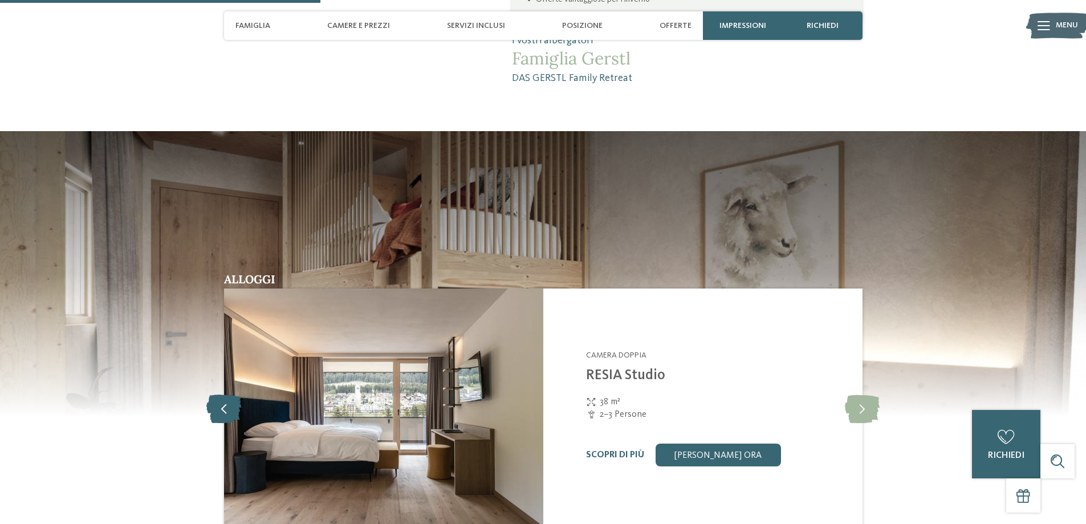
click at [212, 394] on icon at bounding box center [223, 408] width 35 height 28
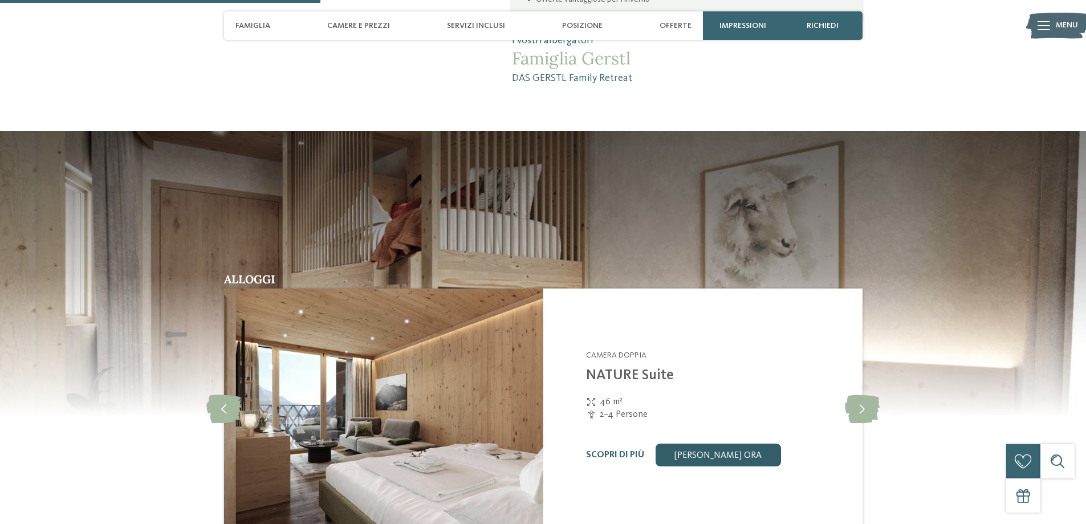
click at [749, 451] on link "[PERSON_NAME] ora" at bounding box center [717, 454] width 125 height 23
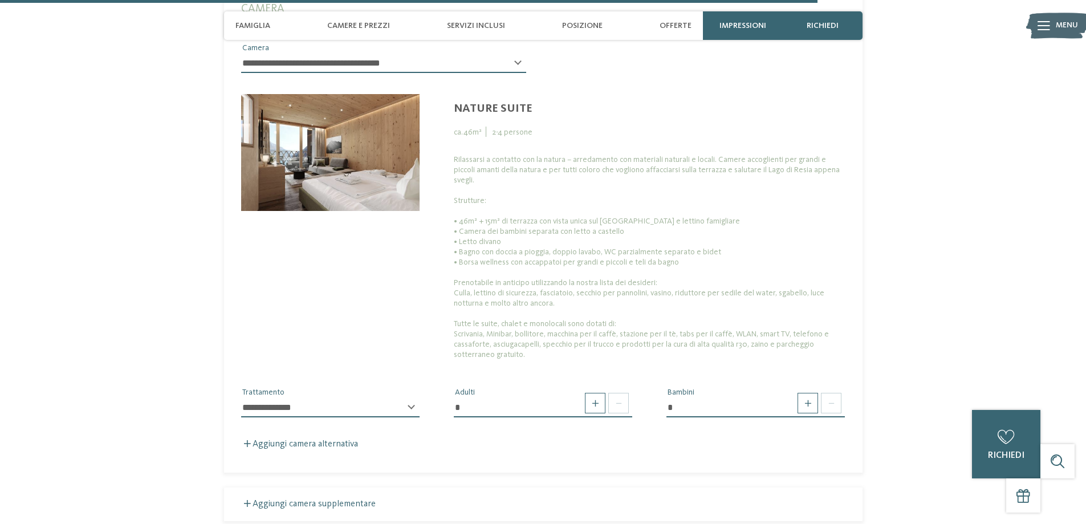
scroll to position [3100, 0]
click at [802, 392] on span at bounding box center [807, 402] width 21 height 21
type input "*"
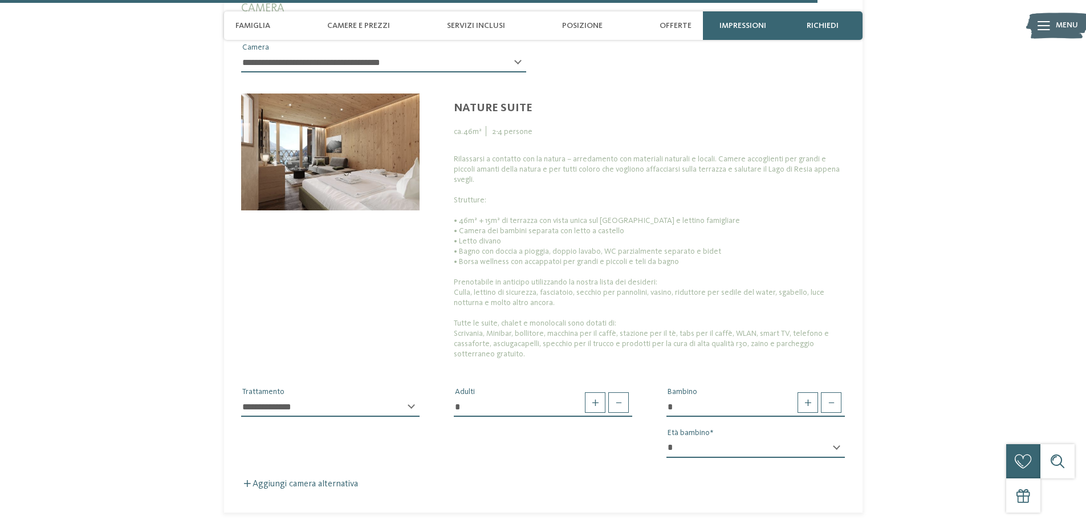
click at [831, 438] on select "* * * * * * * * * * * ** ** ** ** ** ** ** **" at bounding box center [755, 447] width 178 height 19
select select "*"
click at [666, 438] on select "* * * * * * * * * * * ** ** ** ** ** ** ** **" at bounding box center [755, 447] width 178 height 19
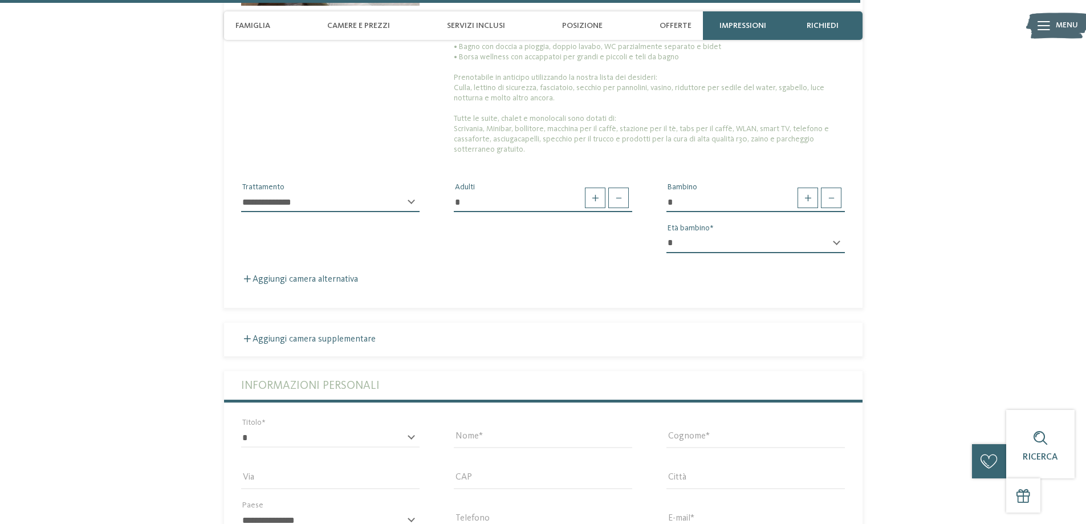
scroll to position [3328, 0]
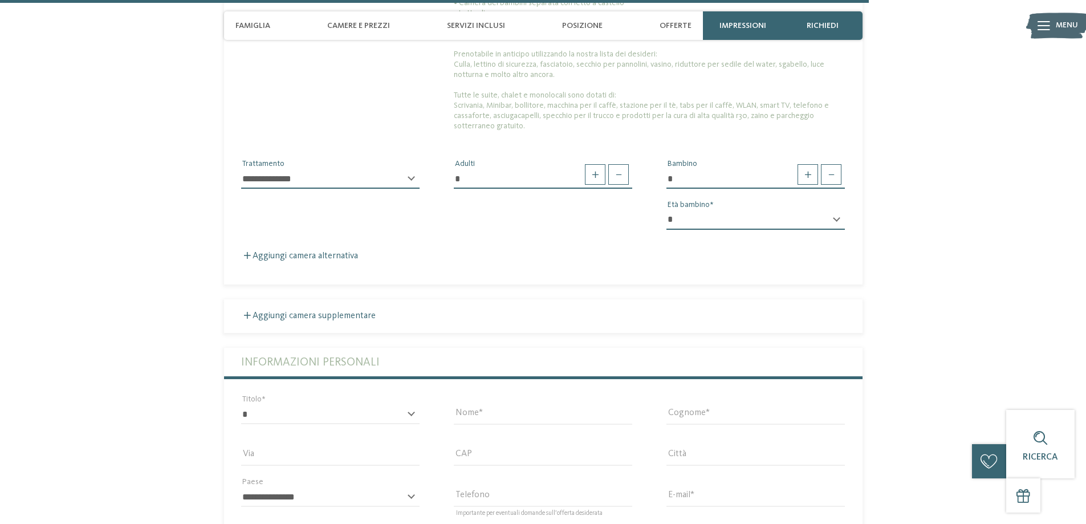
click at [340, 394] on div "* ****** ******* ******** ****** Titolo" at bounding box center [330, 414] width 213 height 41
click at [414, 405] on div "* ****** ******* ******** ****** Titolo" at bounding box center [330, 420] width 178 height 30
click at [406, 405] on select "* ****** ******* ******** ******" at bounding box center [330, 414] width 178 height 19
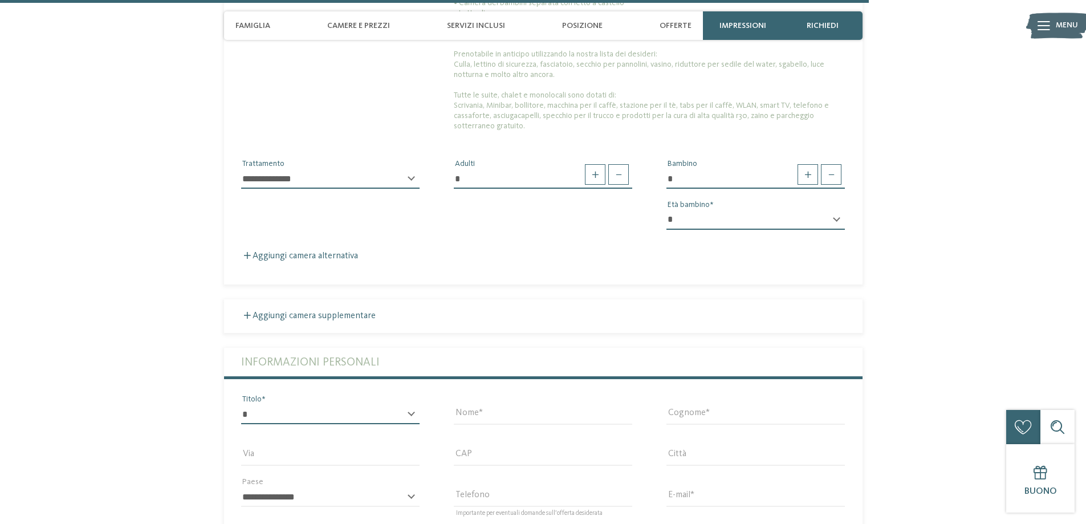
select select "*"
click at [241, 405] on select "* ****** ******* ******** ******" at bounding box center [330, 414] width 178 height 19
click at [502, 405] on input "Nome" at bounding box center [543, 414] width 178 height 19
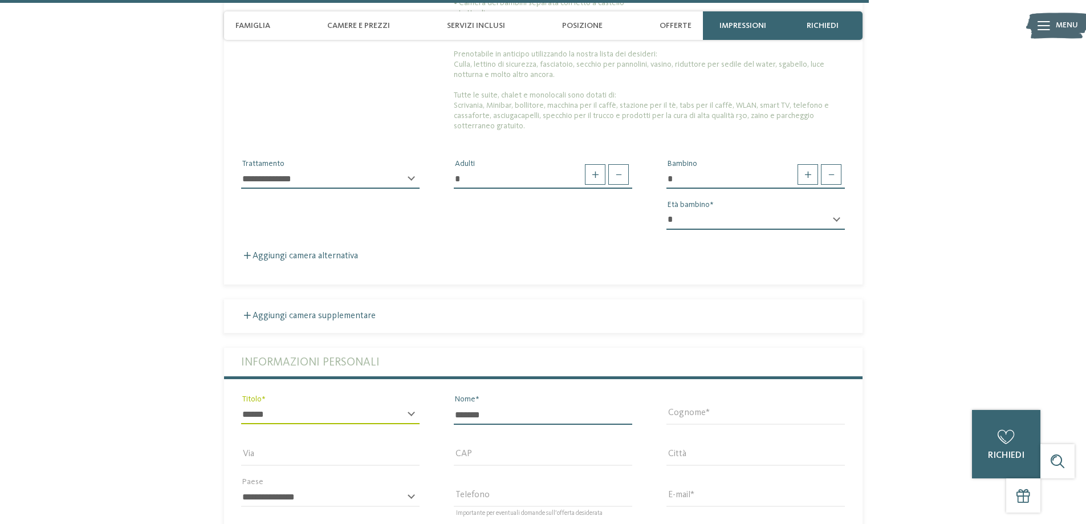
type input "*******"
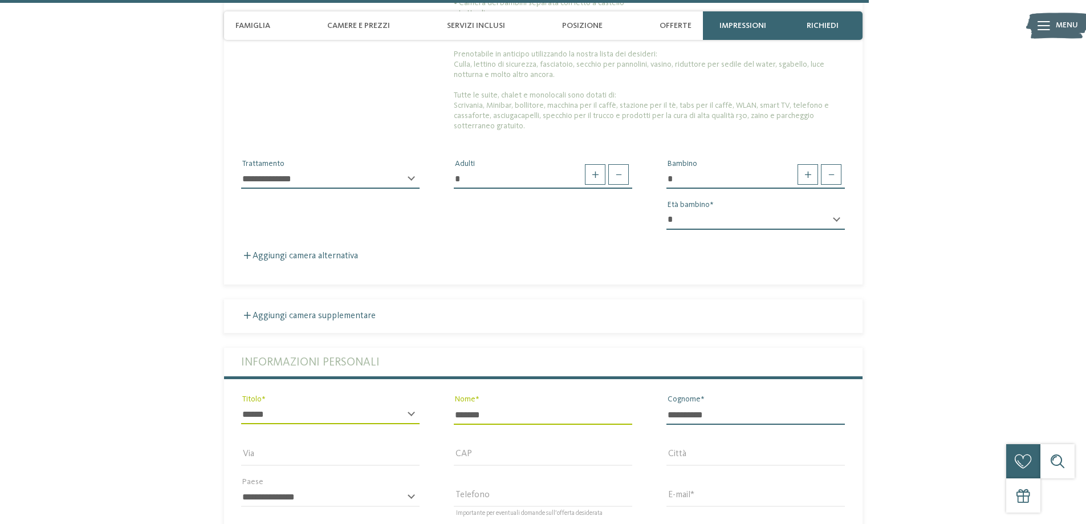
type input "**********"
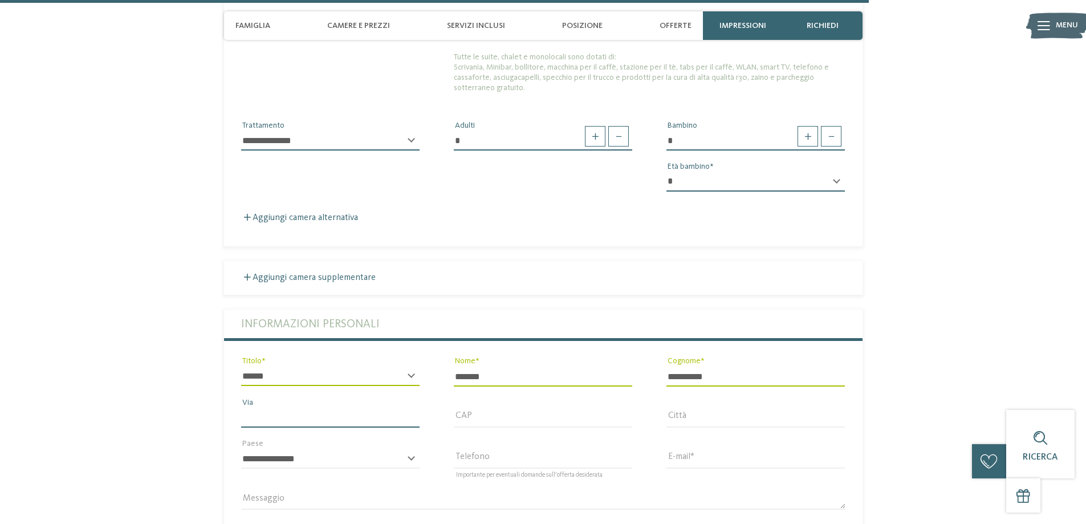
scroll to position [3385, 0]
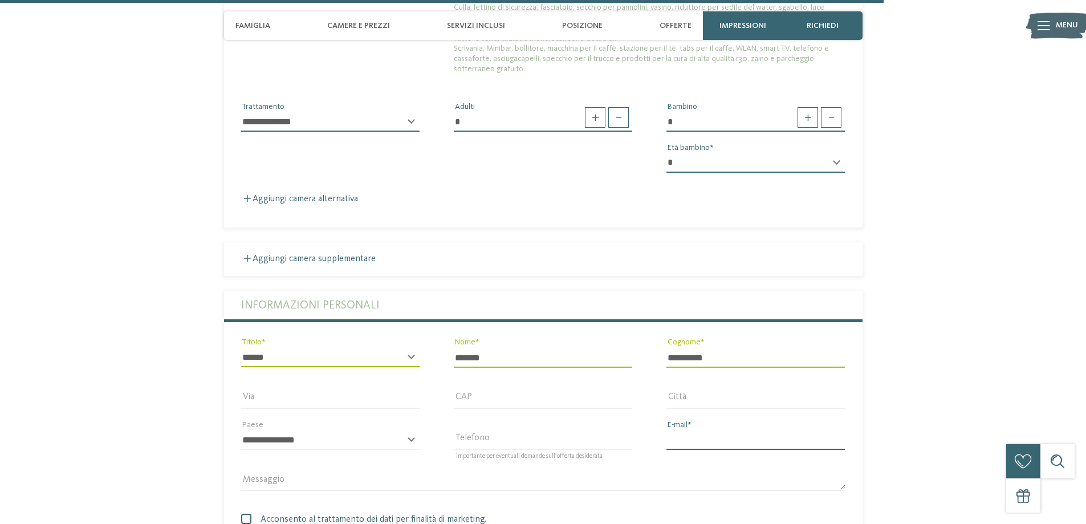
click at [711, 430] on input "E-mail" at bounding box center [755, 439] width 178 height 19
type input "**********"
click at [245, 513] on span at bounding box center [246, 518] width 10 height 10
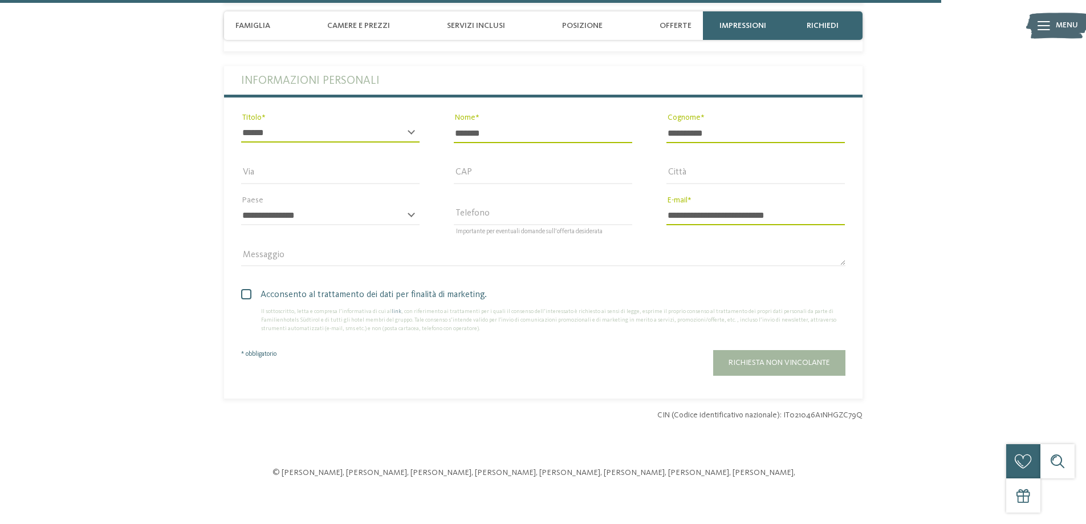
scroll to position [3613, 0]
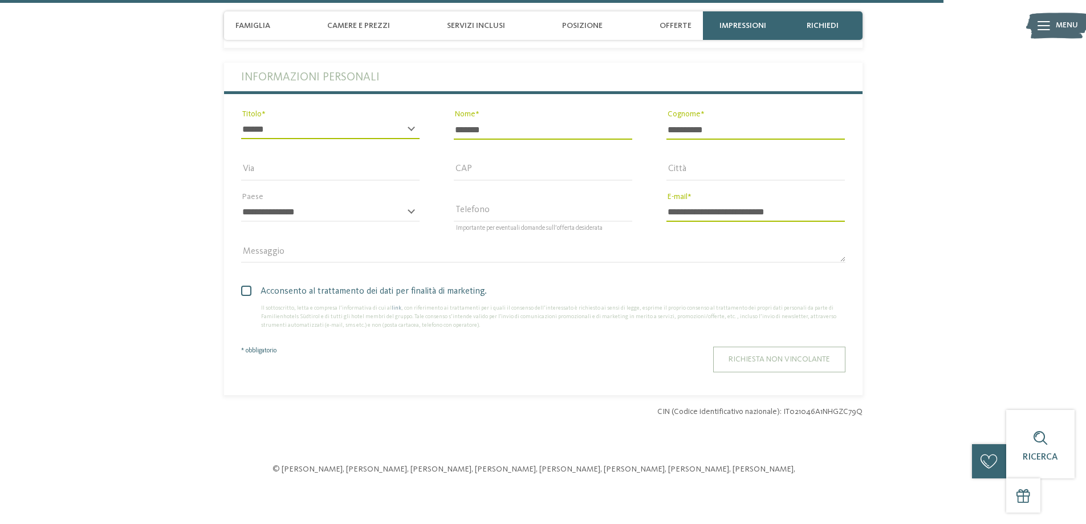
click at [826, 346] on button "Richiesta non vincolante" at bounding box center [779, 359] width 132 height 26
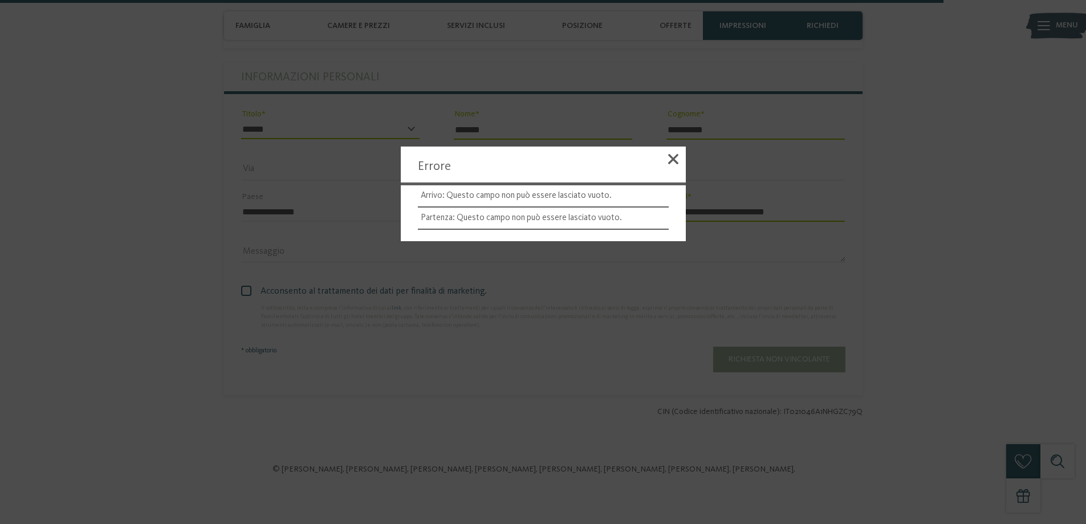
click at [818, 344] on div at bounding box center [543, 262] width 1086 height 524
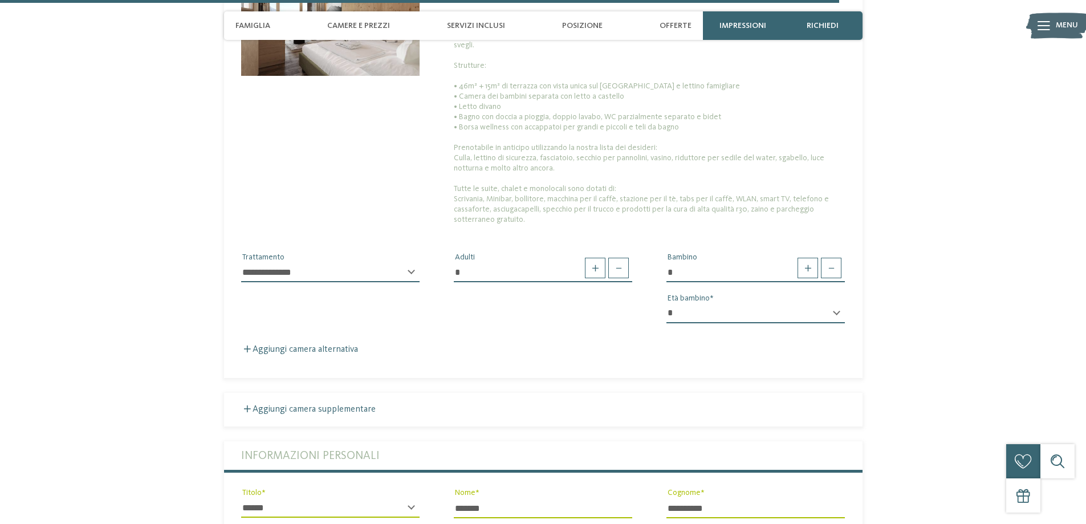
scroll to position [3214, 0]
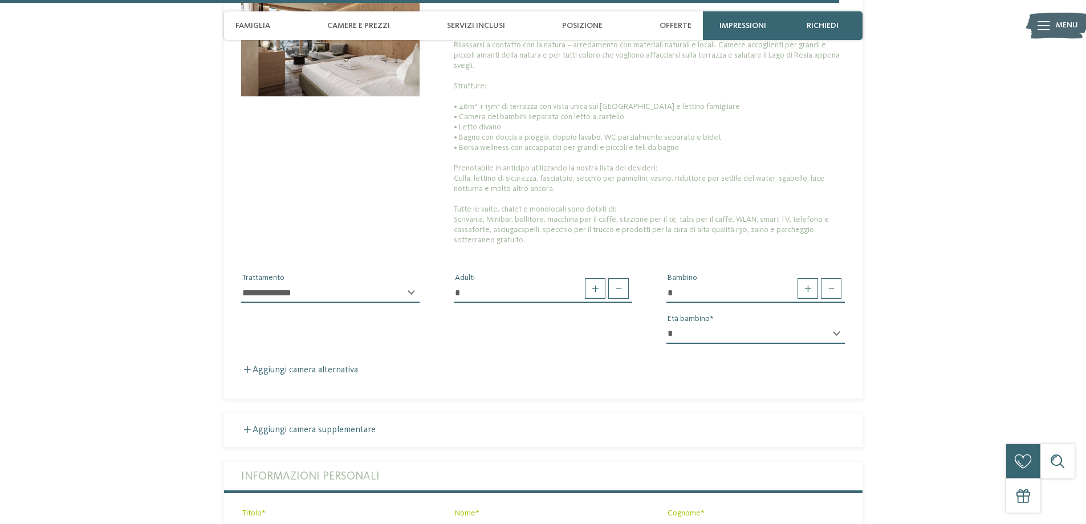
click at [323, 341] on div "**********" at bounding box center [543, 151] width 638 height 447
click at [320, 365] on label "Aggiungi camera alternativa" at bounding box center [299, 369] width 117 height 9
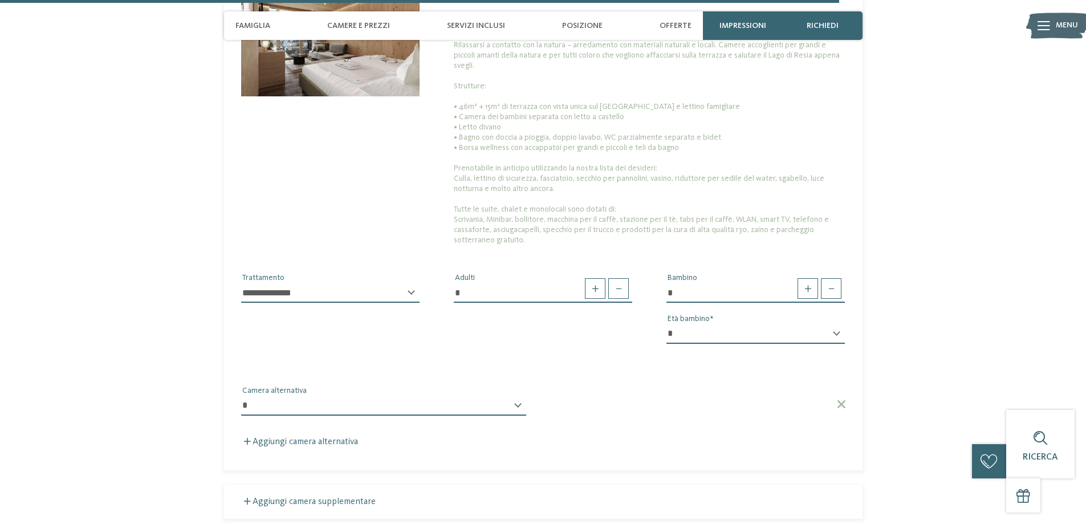
click at [520, 396] on div "**********" at bounding box center [383, 410] width 285 height 29
click at [518, 396] on div "**********" at bounding box center [383, 410] width 285 height 29
click at [517, 396] on div "**********" at bounding box center [383, 410] width 285 height 29
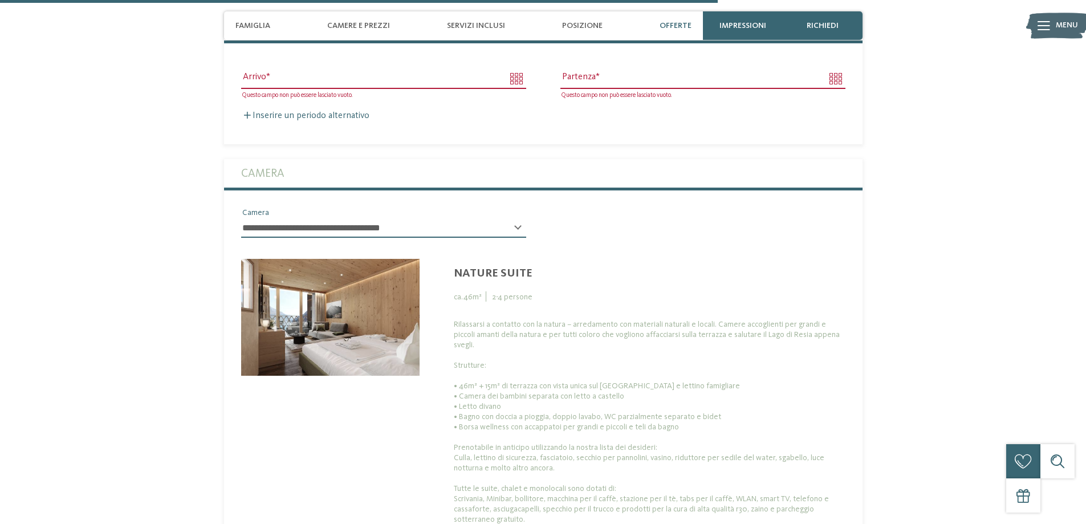
scroll to position [2758, 0]
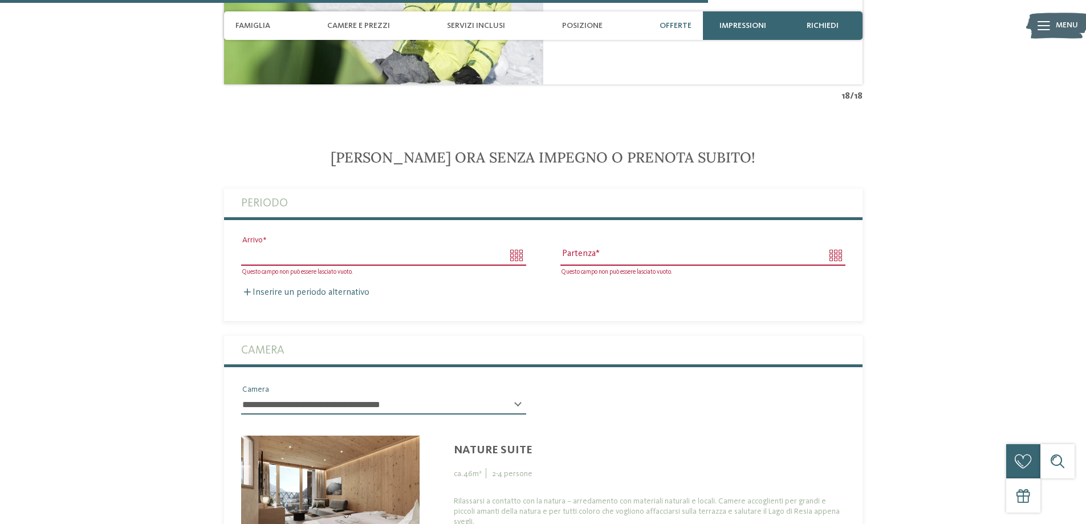
click at [321, 246] on input "Arrivo" at bounding box center [383, 255] width 285 height 19
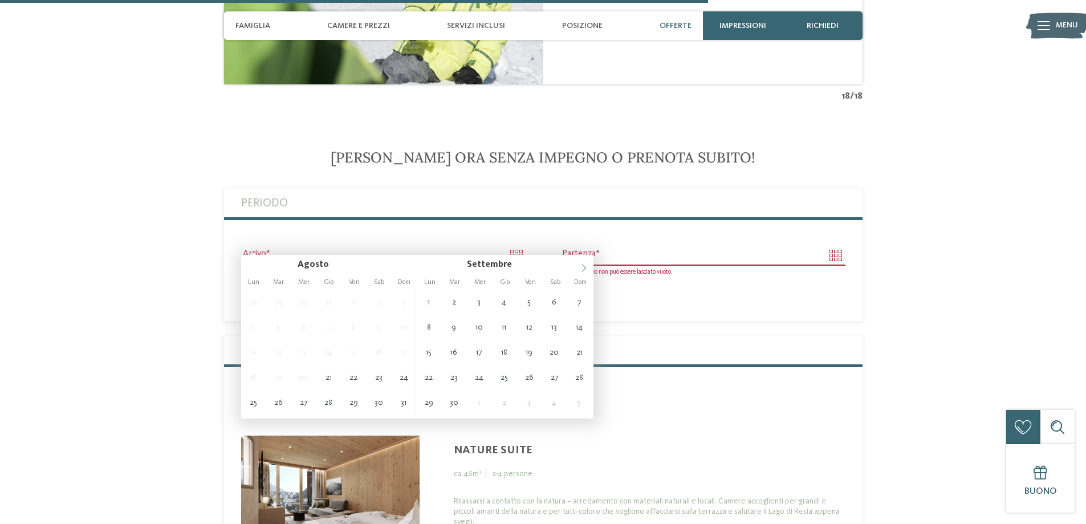
click at [585, 271] on icon at bounding box center [584, 268] width 8 height 8
type input "**********"
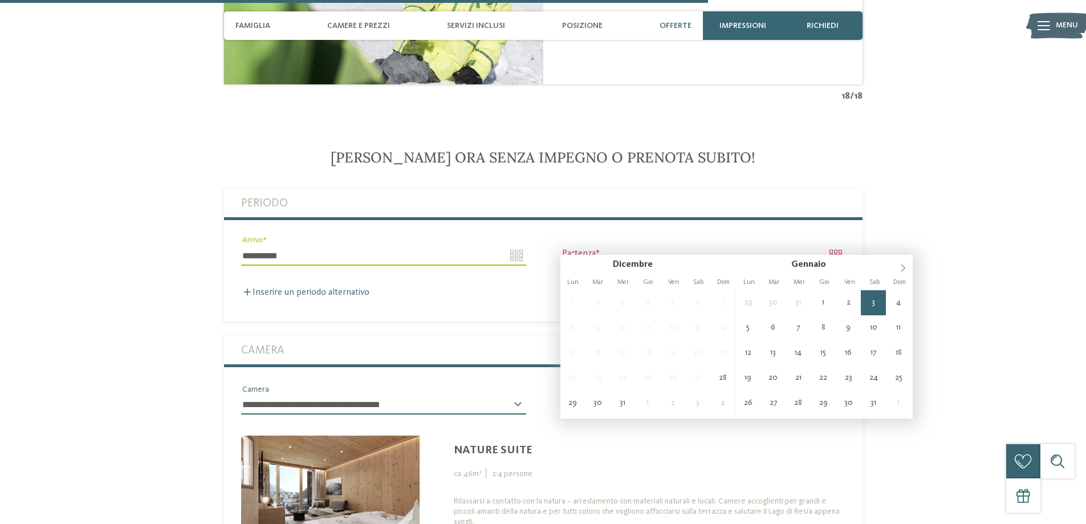
type input "**********"
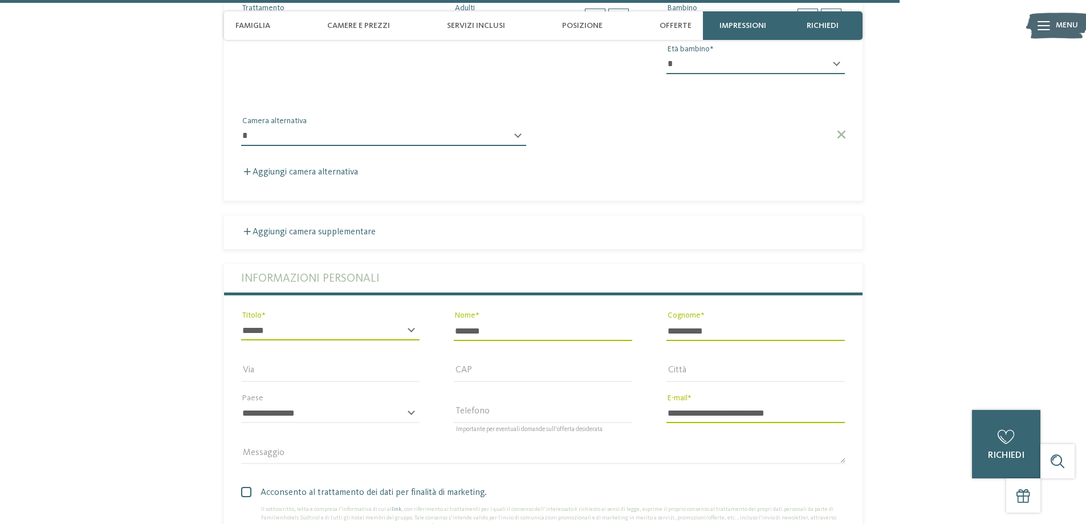
scroll to position [3613, 0]
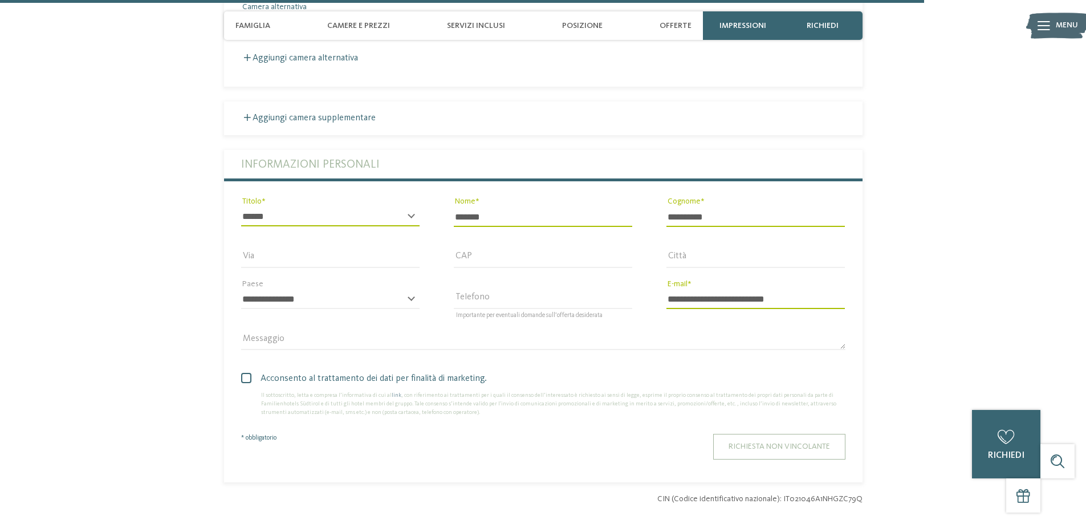
click at [832, 434] on button "Richiesta non vincolante" at bounding box center [779, 447] width 132 height 26
